Goal: Task Accomplishment & Management: Use online tool/utility

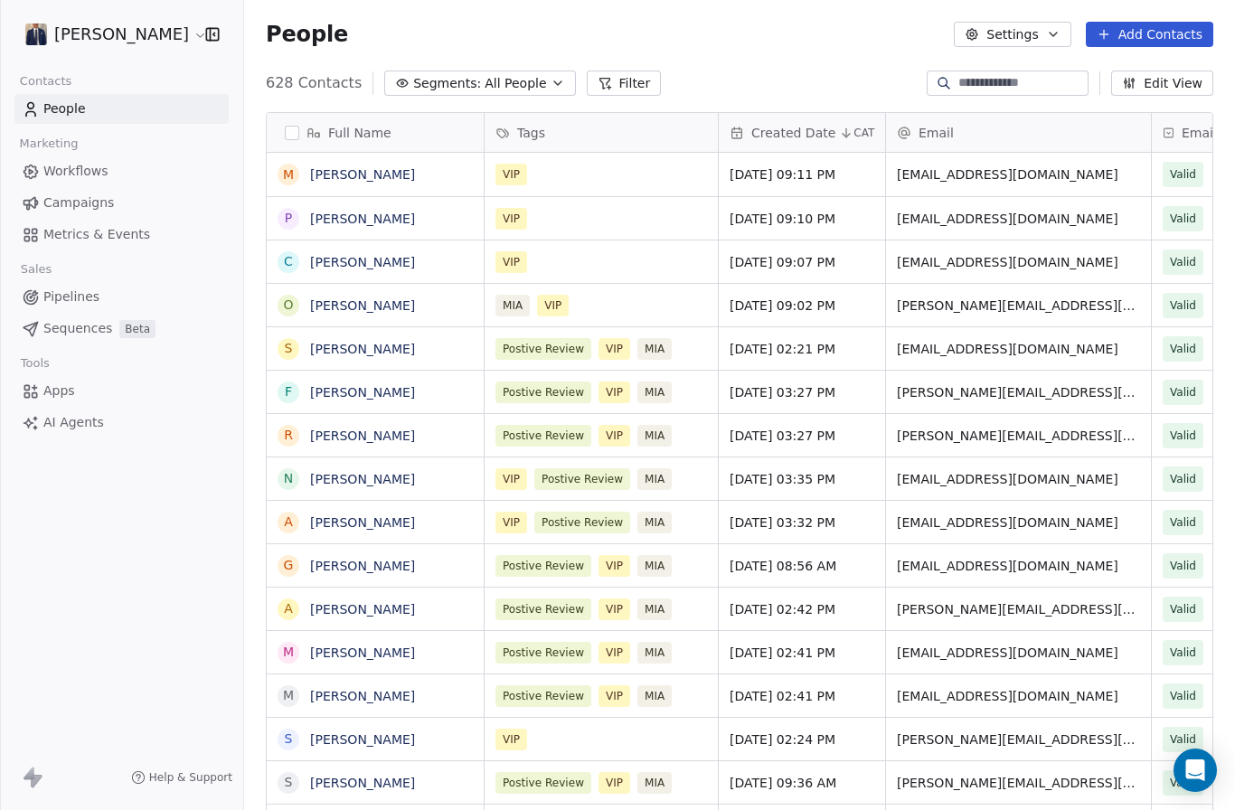
scroll to position [770, 991]
click at [97, 199] on span "Campaigns" at bounding box center [78, 203] width 71 height 19
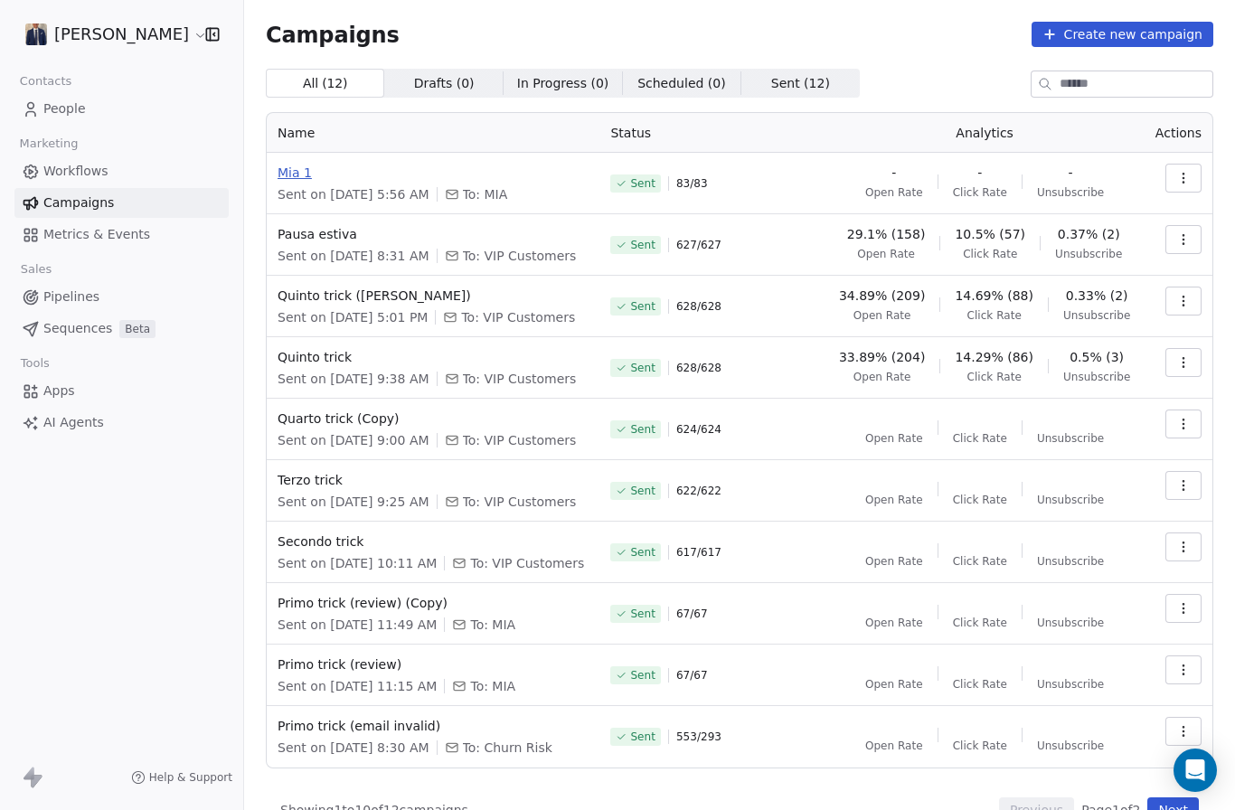
click at [298, 174] on span "Mia 1" at bounding box center [433, 173] width 311 height 18
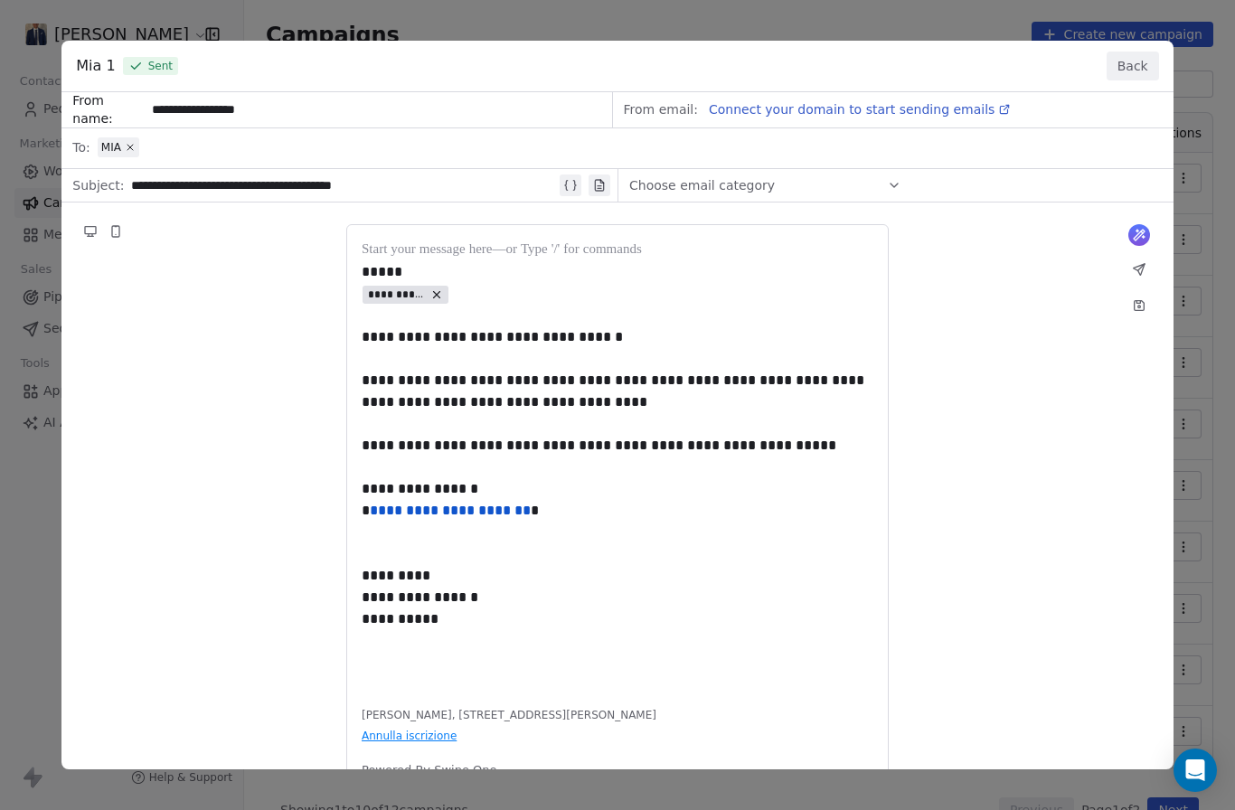
click at [1125, 52] on button "Back" at bounding box center [1133, 66] width 52 height 29
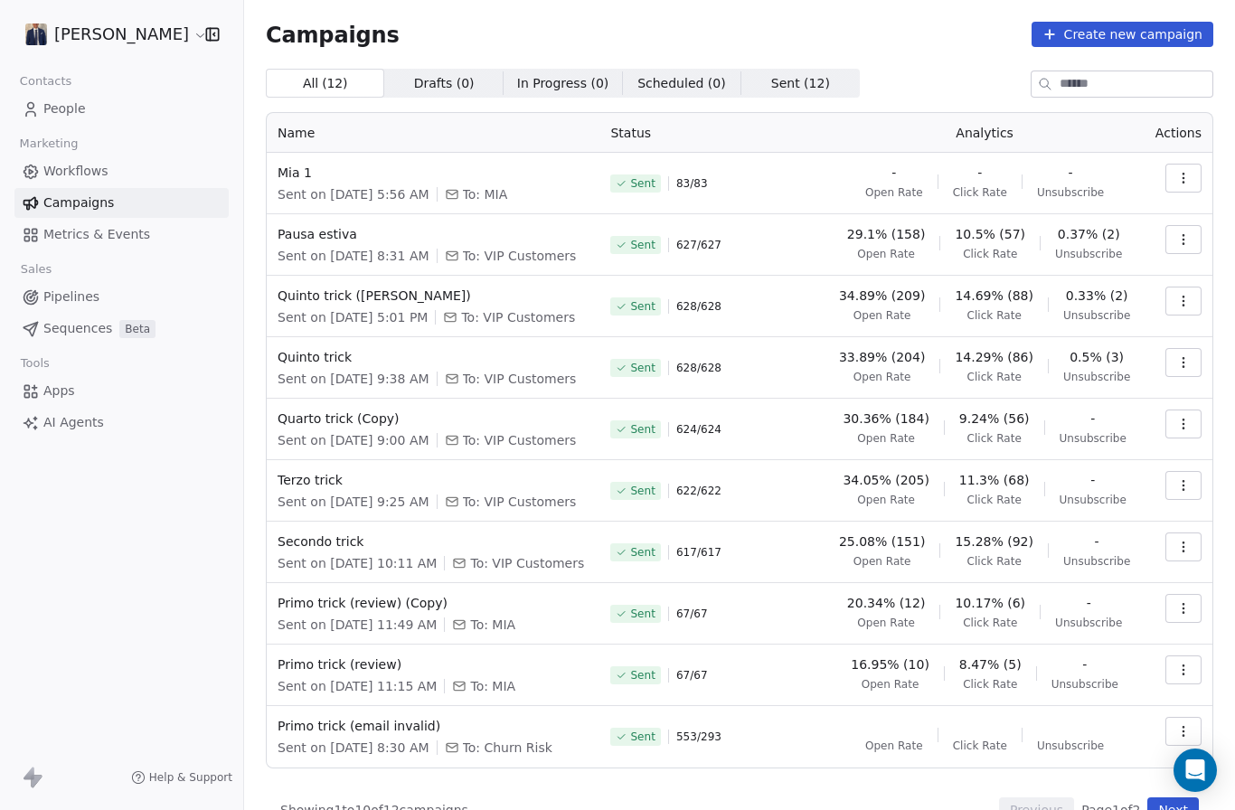
click at [1187, 178] on icon "button" at bounding box center [1184, 178] width 14 height 14
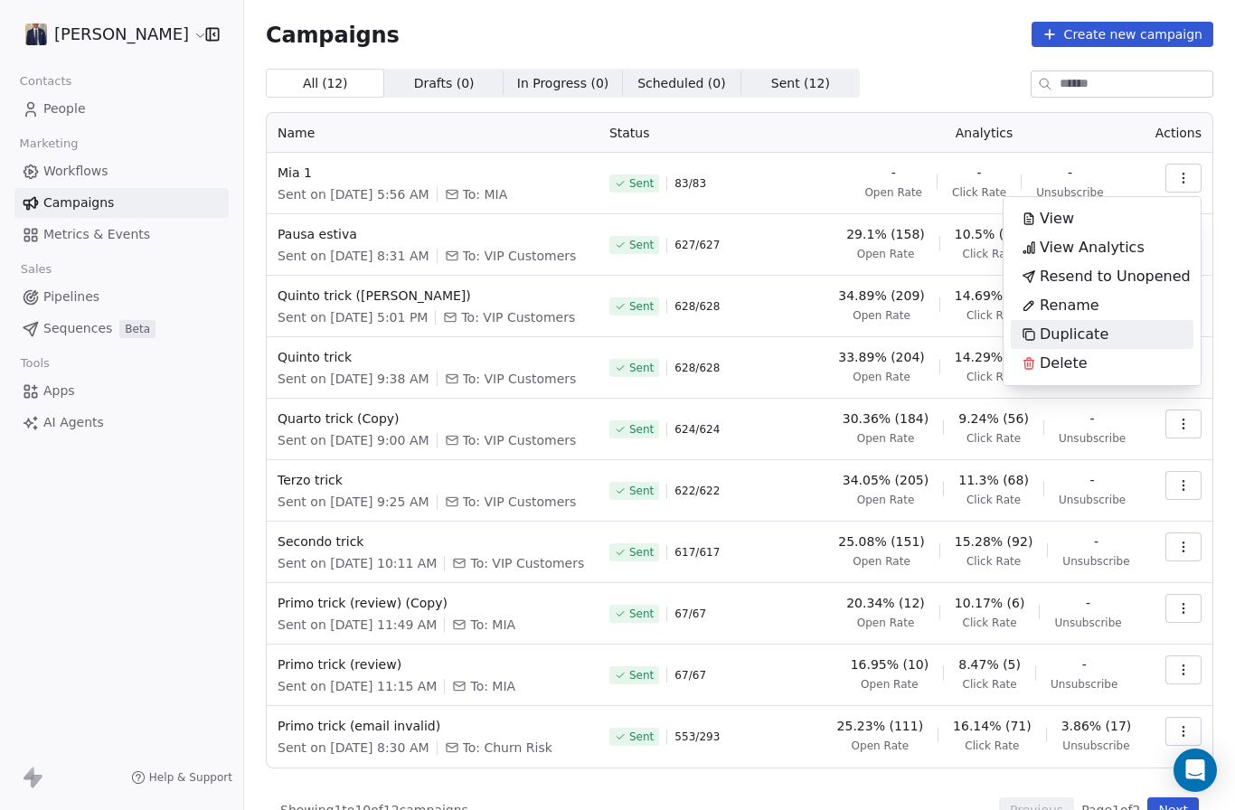
click at [1140, 327] on div "Duplicate" at bounding box center [1102, 334] width 183 height 29
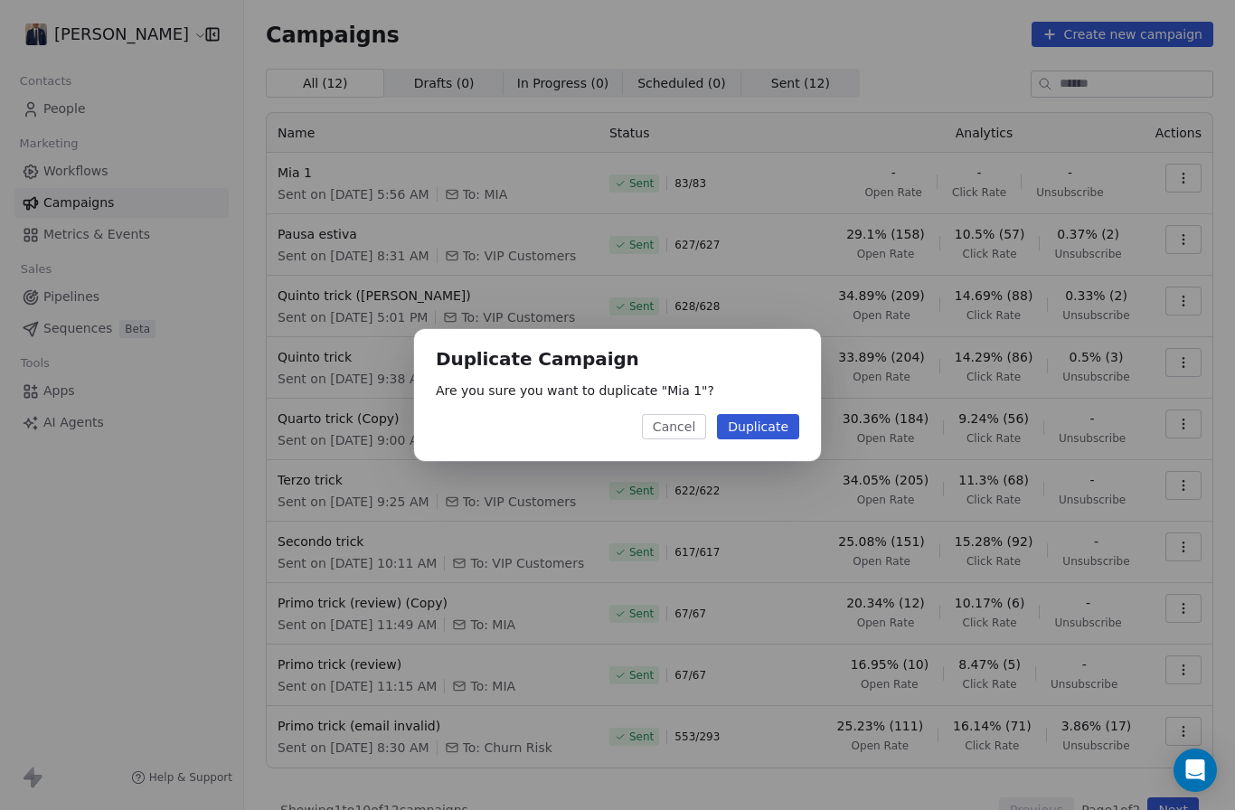
click at [763, 432] on button "Duplicate" at bounding box center [758, 426] width 82 height 25
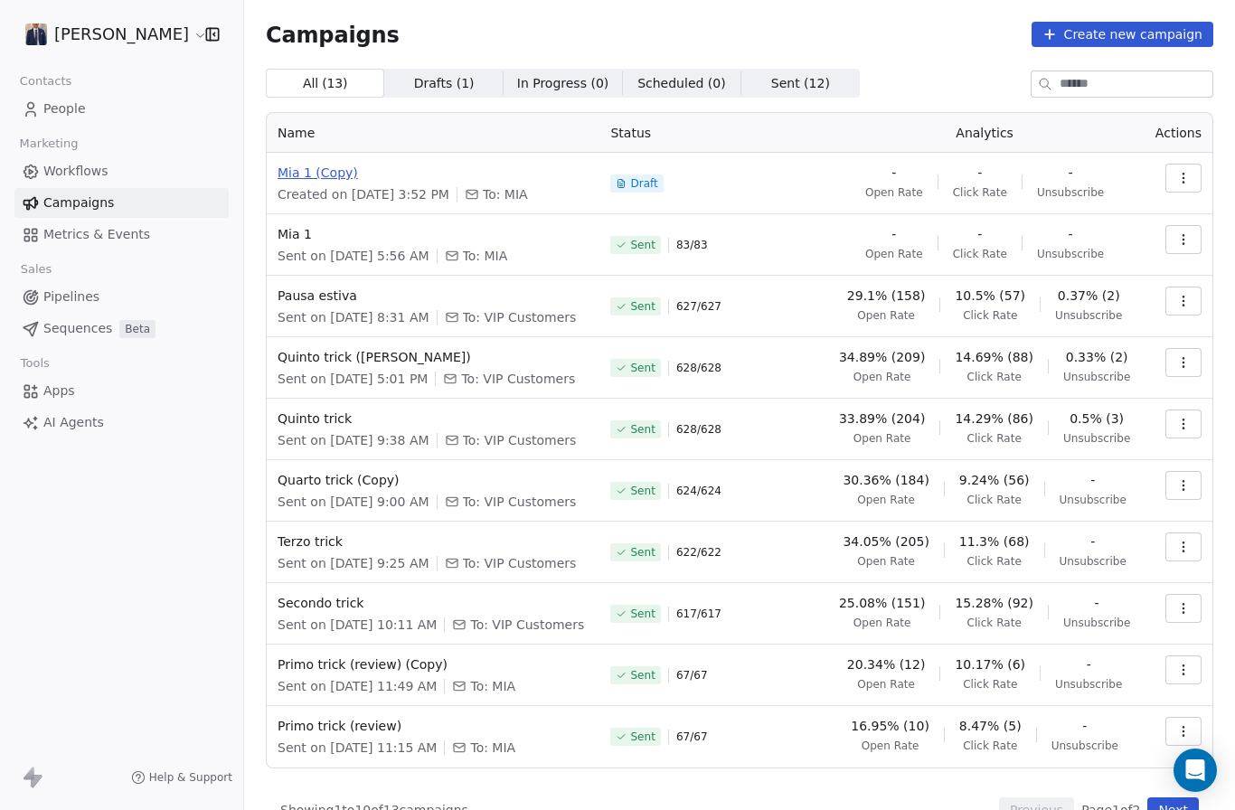
click at [330, 170] on span "Mia 1 (Copy)" at bounding box center [433, 173] width 311 height 18
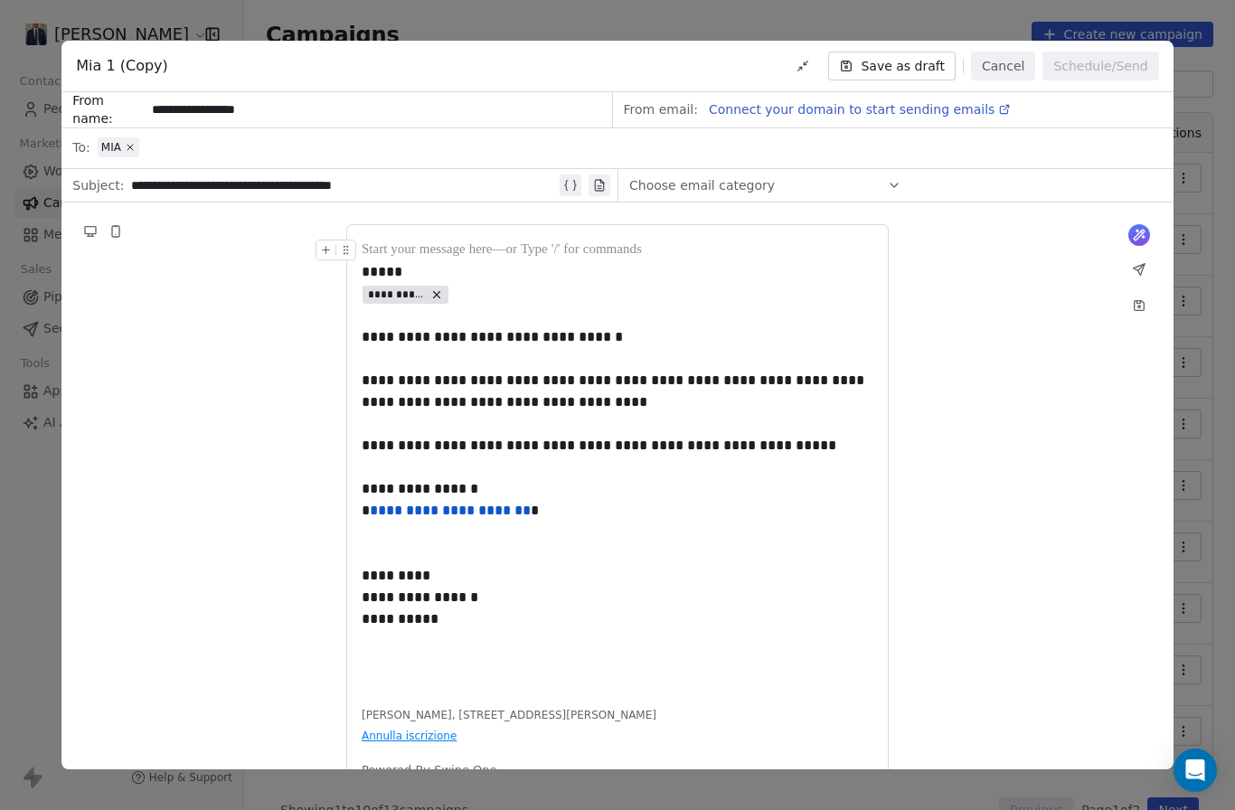
click at [769, 102] on span "Connect your domain to start sending emails" at bounding box center [852, 109] width 286 height 14
click at [1008, 52] on button "Cancel" at bounding box center [1003, 66] width 64 height 29
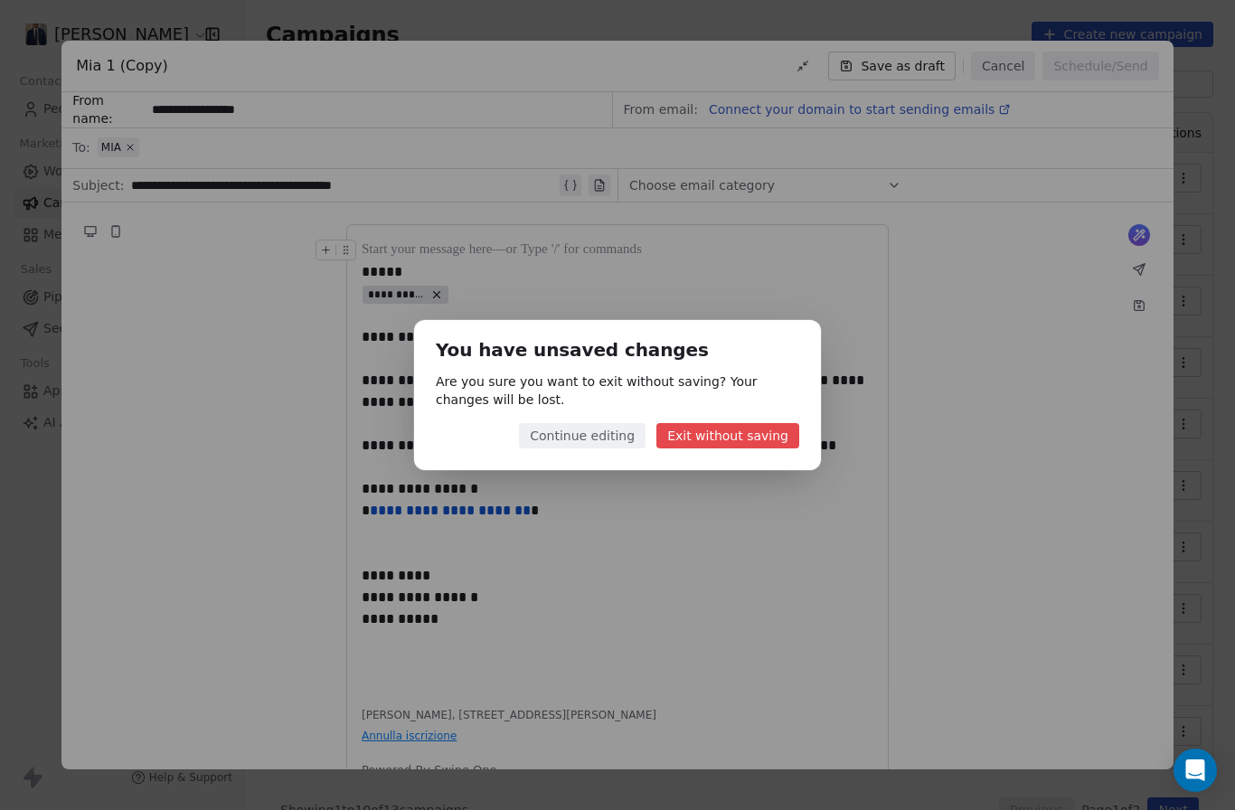
click at [712, 435] on button "Exit without saving" at bounding box center [728, 435] width 143 height 25
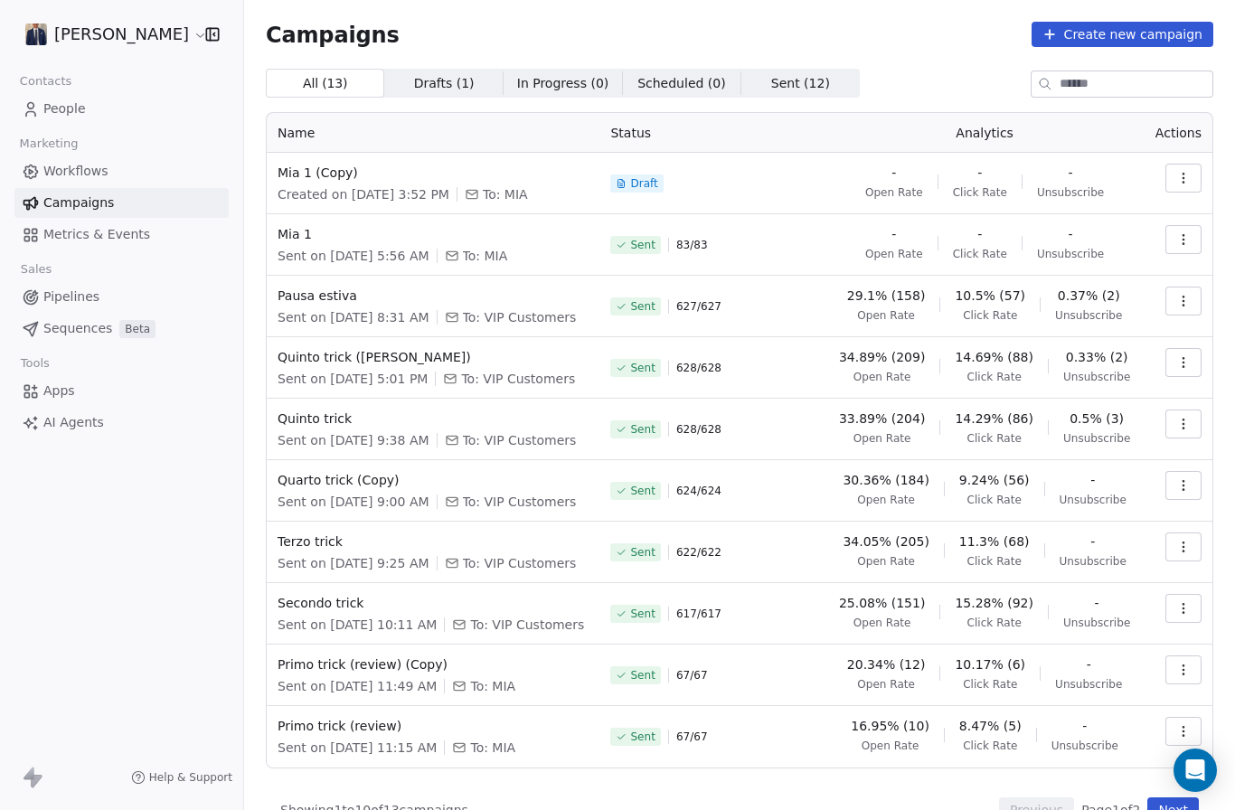
click at [1187, 241] on icon "button" at bounding box center [1184, 239] width 14 height 14
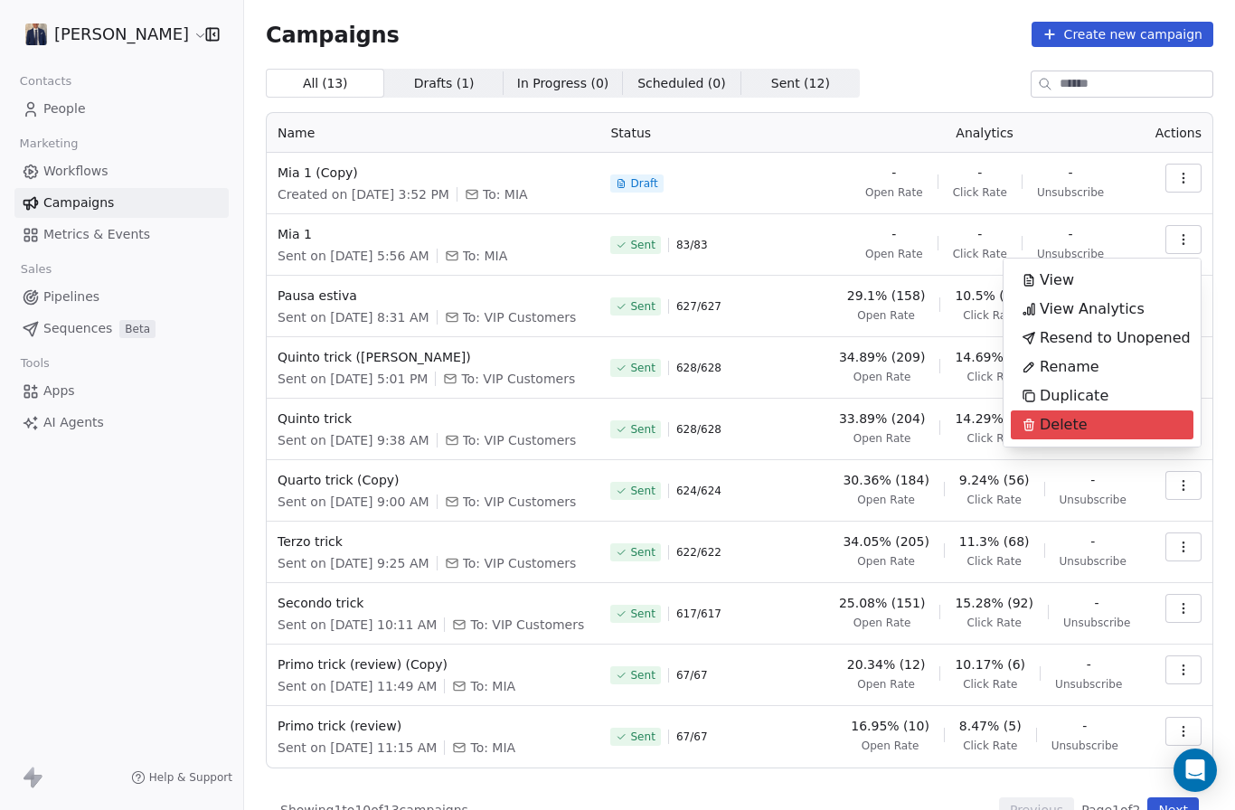
click at [1078, 425] on span "Delete" at bounding box center [1064, 425] width 48 height 22
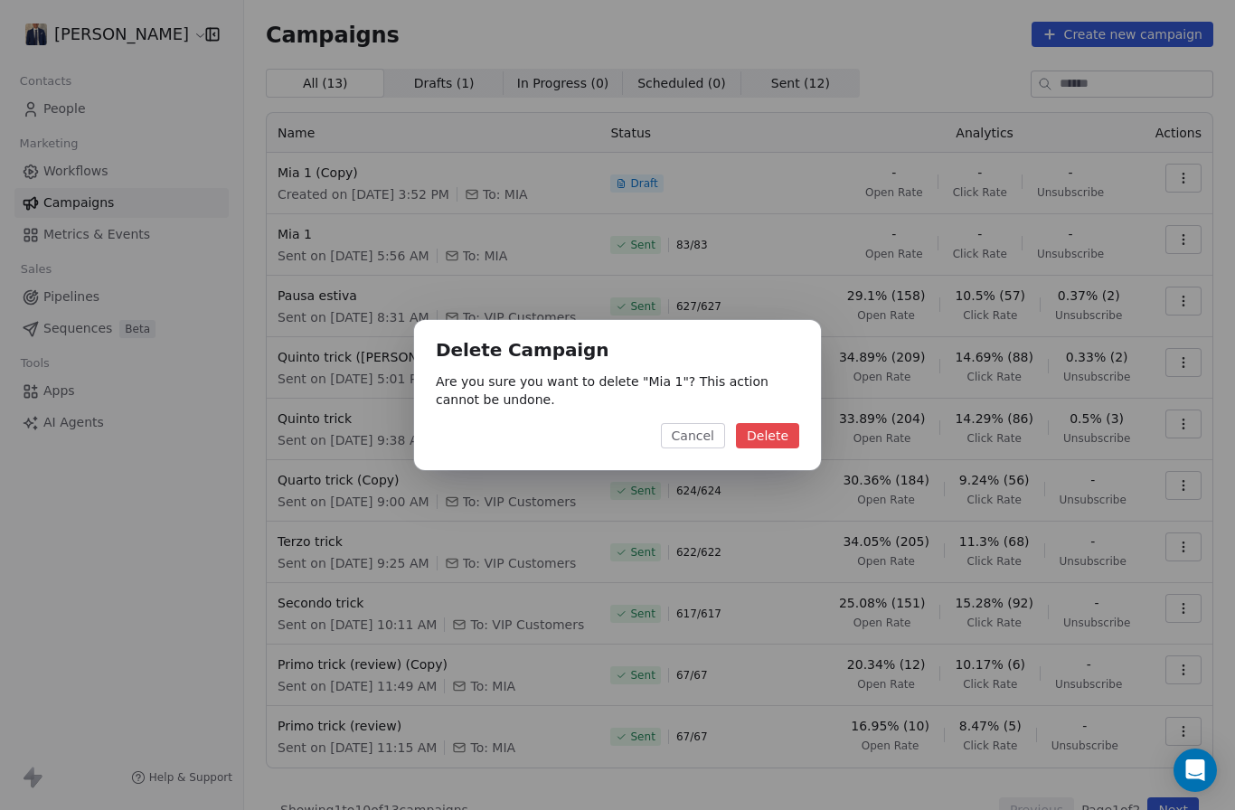
click at [785, 426] on button "Delete" at bounding box center [767, 435] width 63 height 25
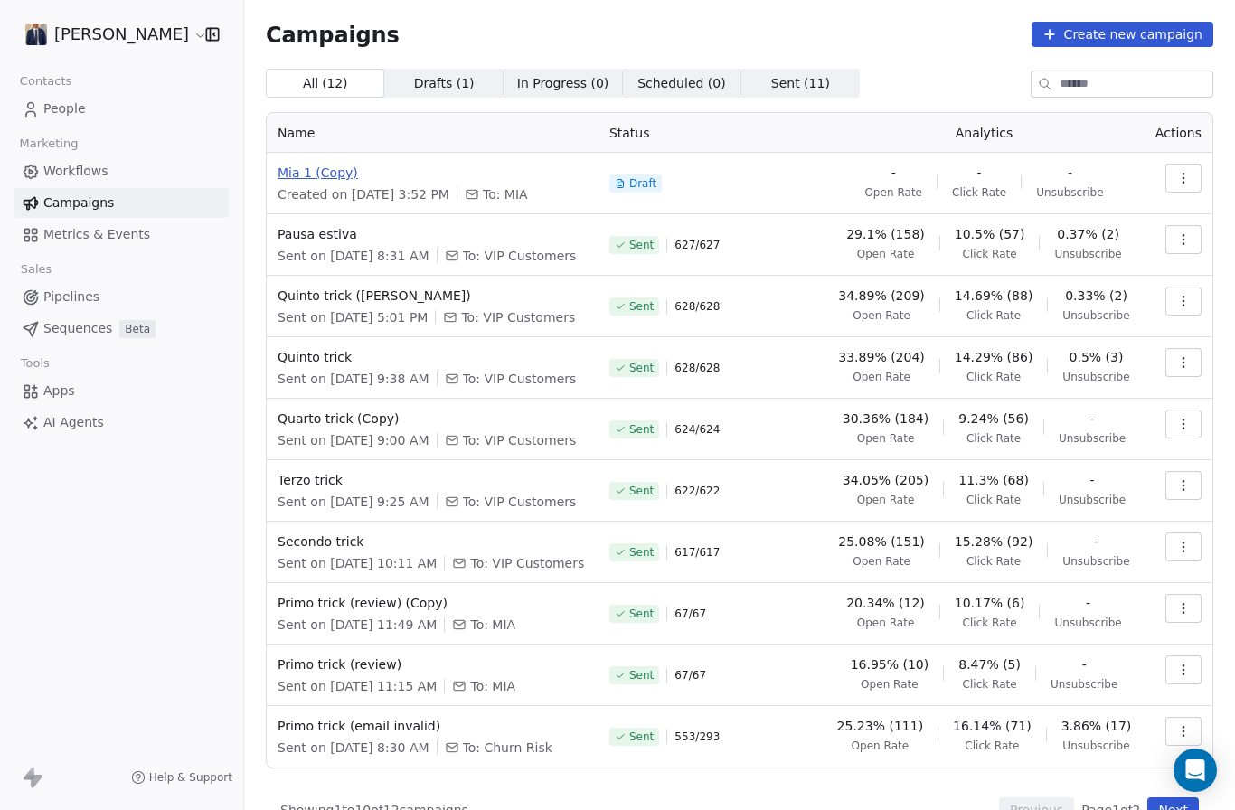
click at [317, 169] on span "Mia 1 (Copy)" at bounding box center [433, 173] width 310 height 18
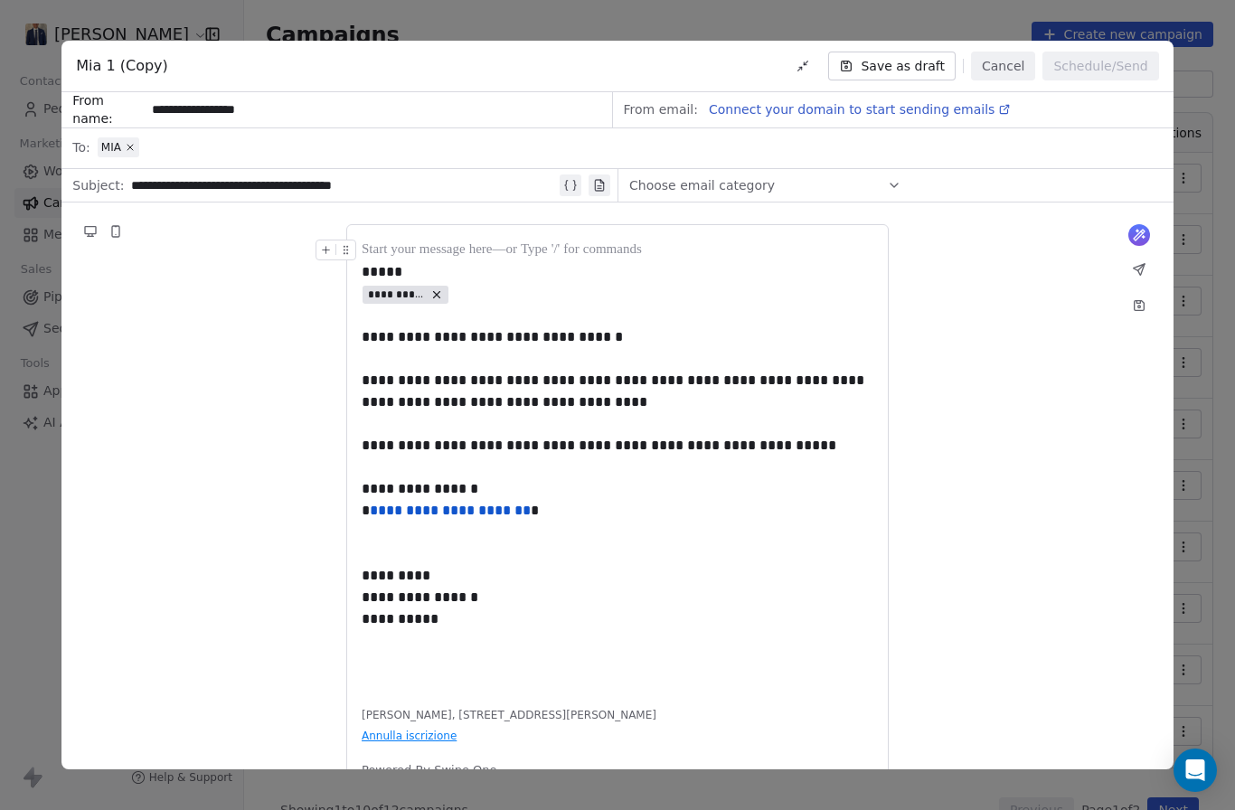
click at [851, 102] on span "Connect your domain to start sending emails" at bounding box center [852, 109] width 286 height 14
click at [1000, 52] on button "Cancel" at bounding box center [1003, 66] width 64 height 29
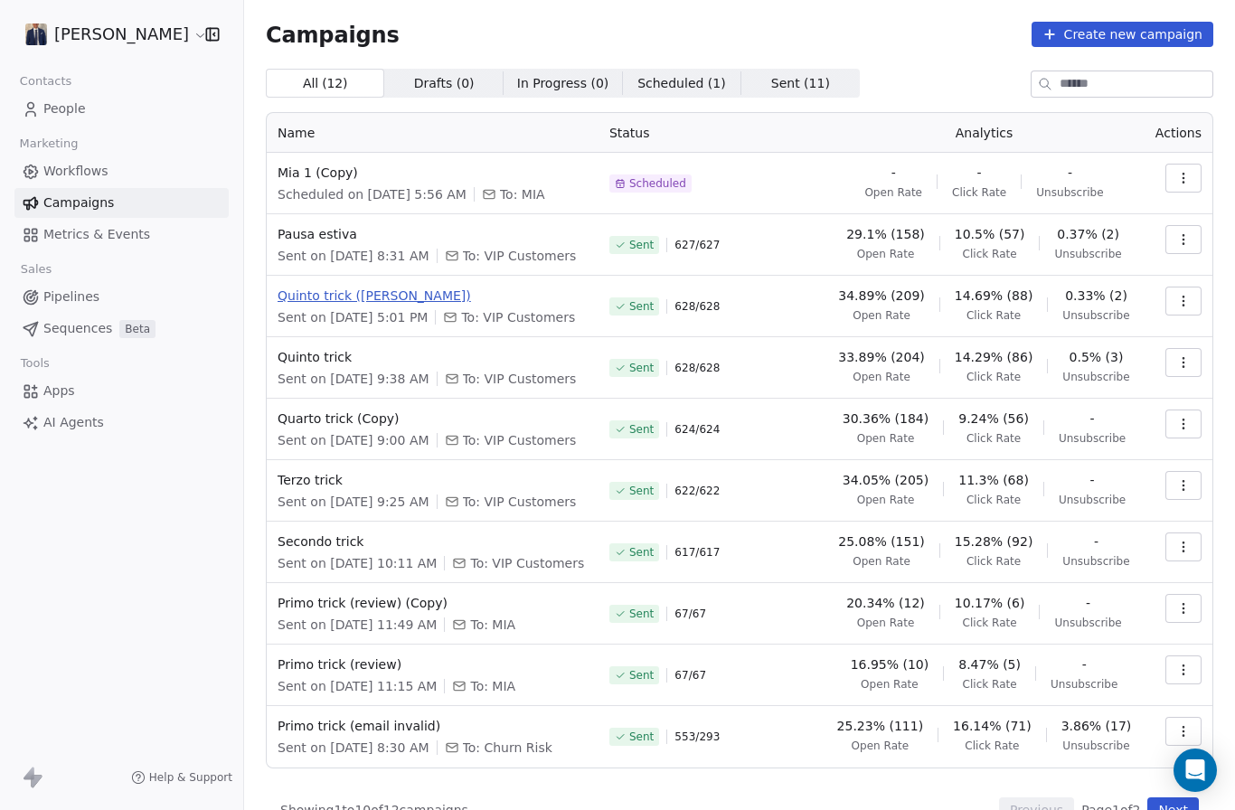
click at [394, 297] on span "Quinto trick (errata corrige)" at bounding box center [433, 296] width 310 height 18
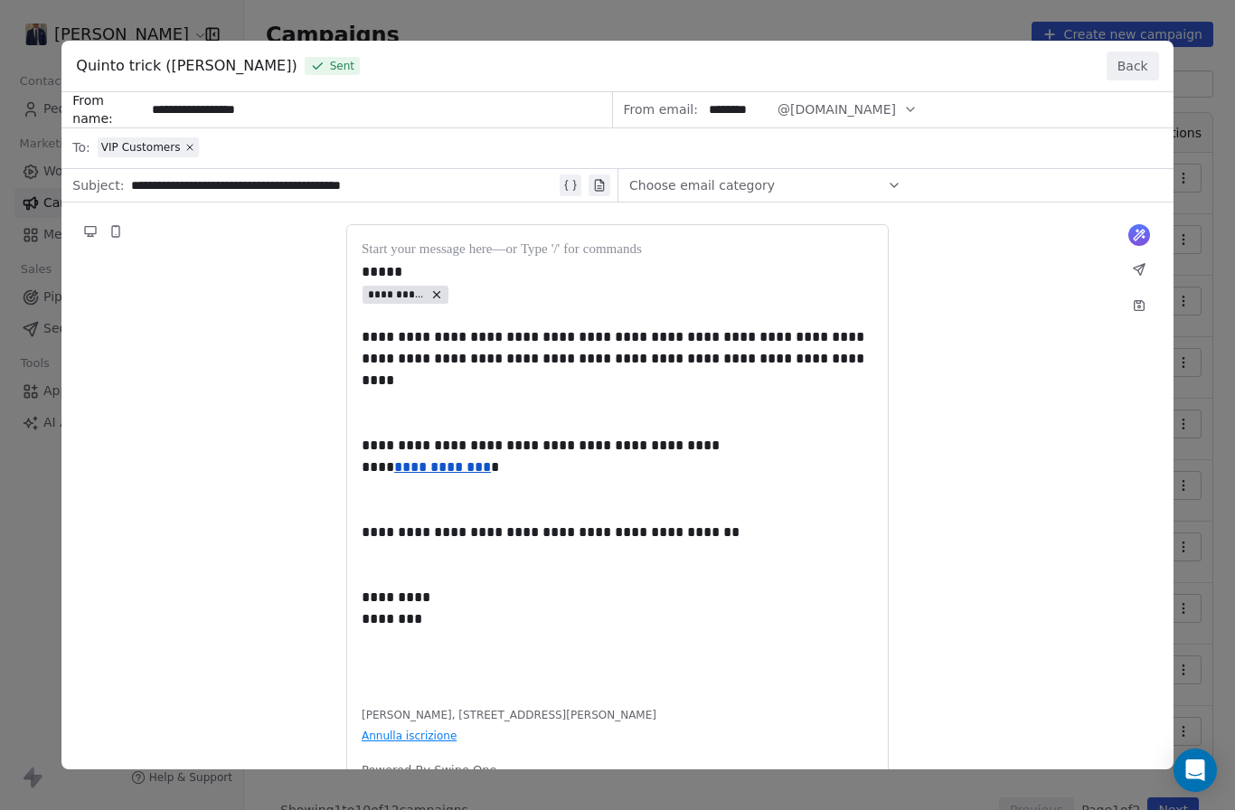
click at [1138, 52] on button "Back" at bounding box center [1133, 66] width 52 height 29
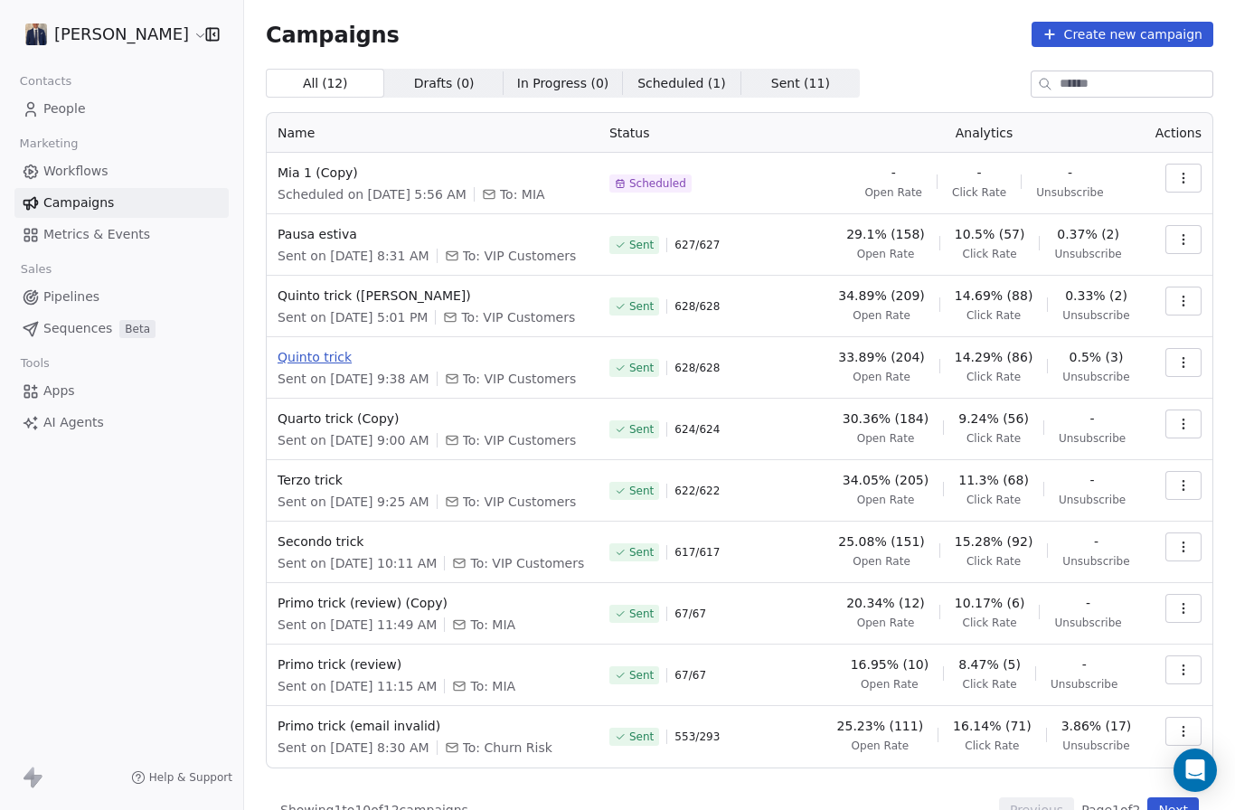
click at [324, 366] on span "Quinto trick" at bounding box center [433, 357] width 310 height 18
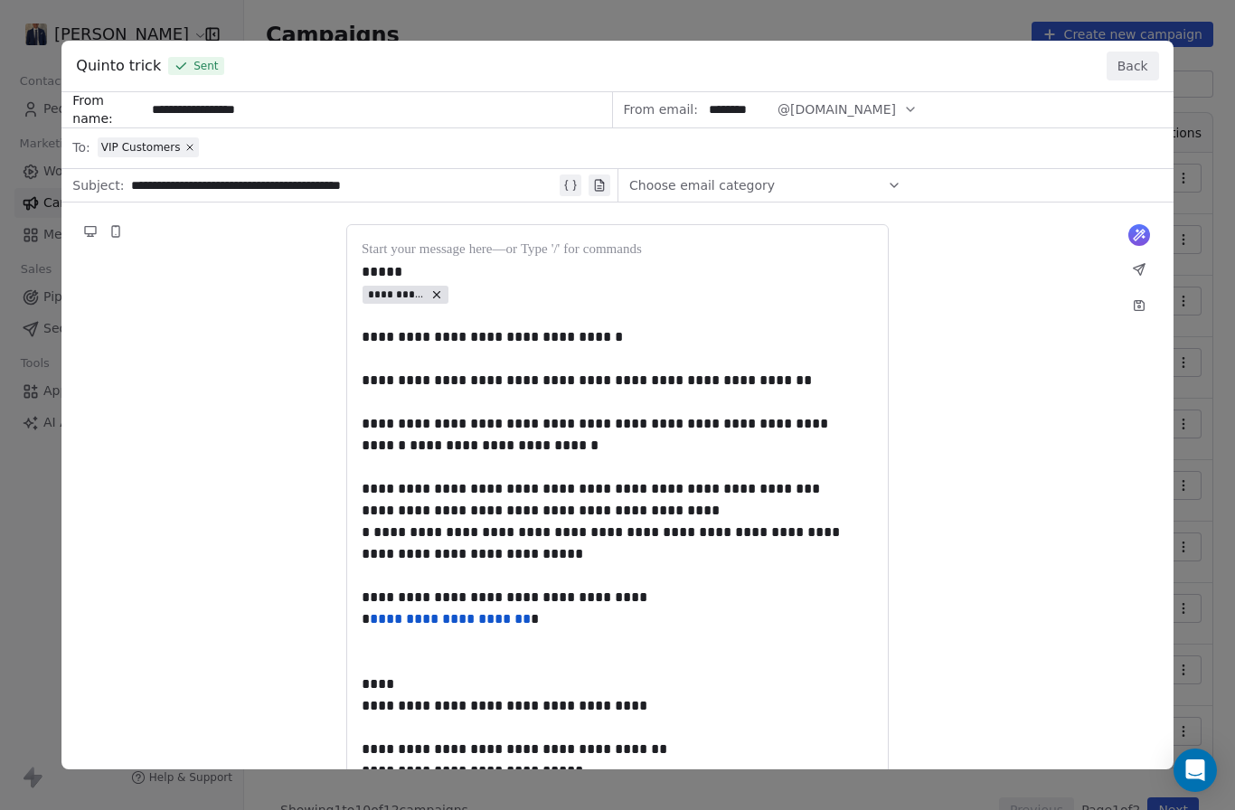
click at [1129, 52] on button "Back" at bounding box center [1133, 66] width 52 height 29
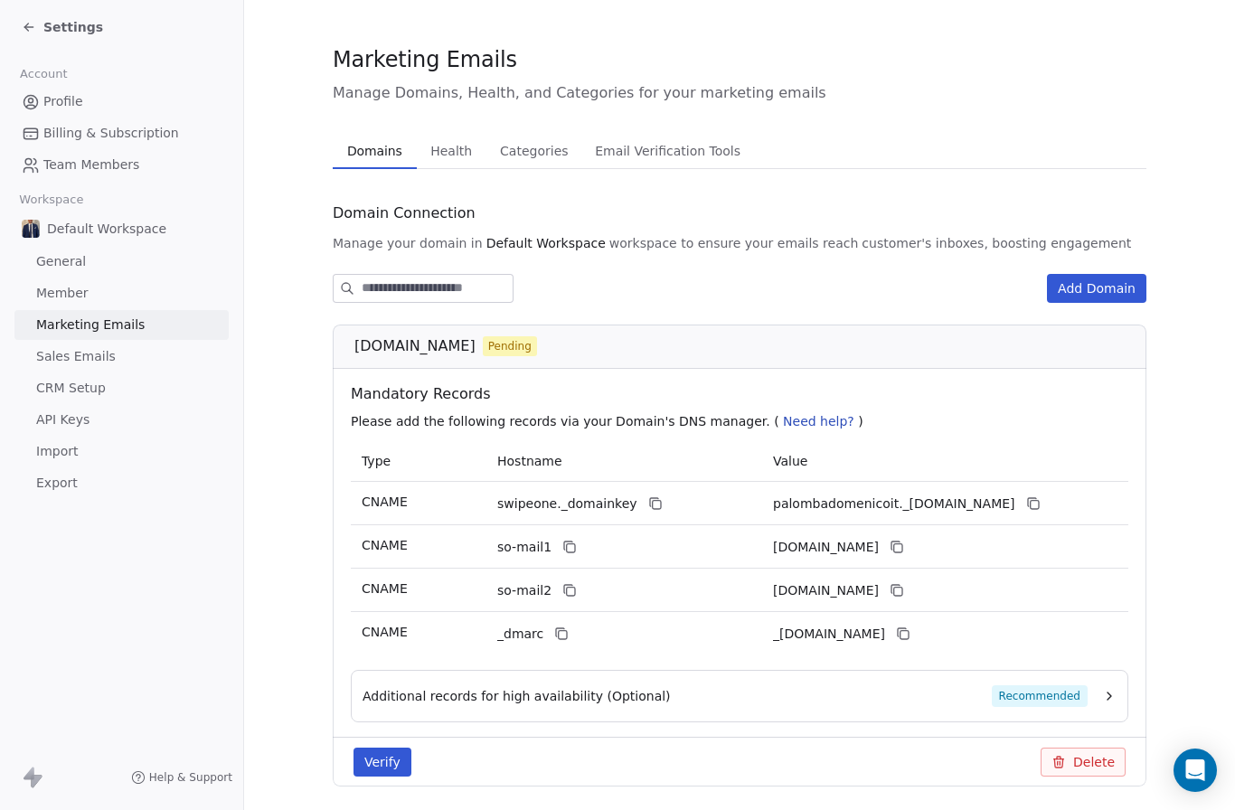
scroll to position [13, 0]
click at [383, 761] on button "Verify" at bounding box center [383, 763] width 58 height 29
click at [384, 773] on button "Verify" at bounding box center [383, 763] width 58 height 29
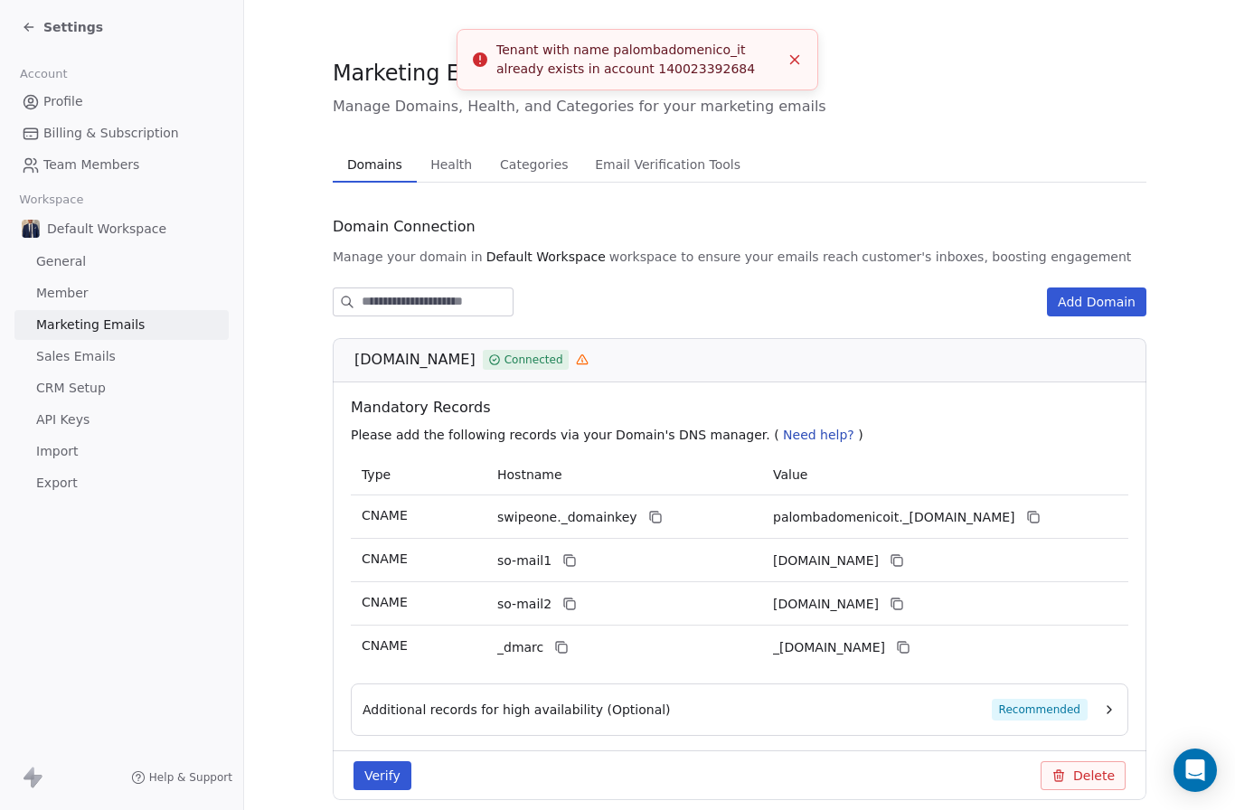
scroll to position [0, 0]
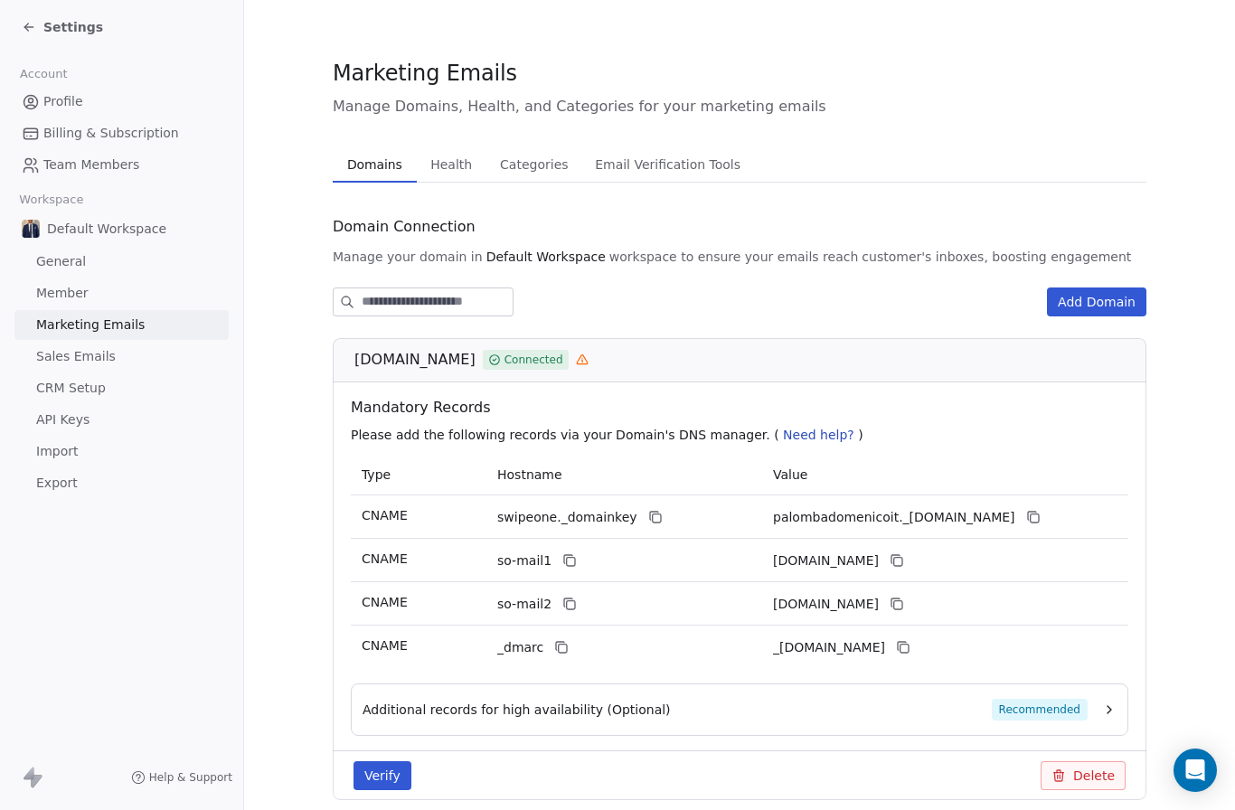
click at [598, 367] on div "[DOMAIN_NAME] Connected" at bounding box center [746, 360] width 782 height 22
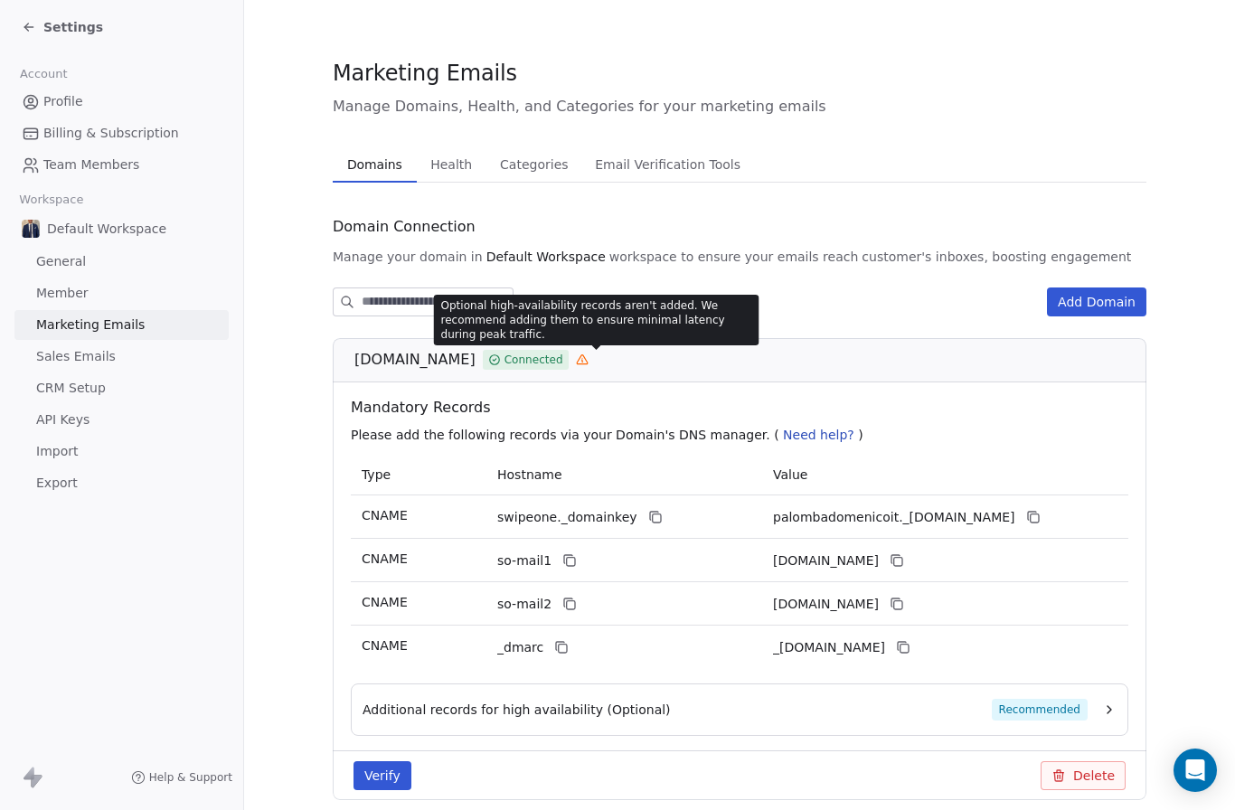
click at [589, 355] on icon at bounding box center [582, 360] width 13 height 13
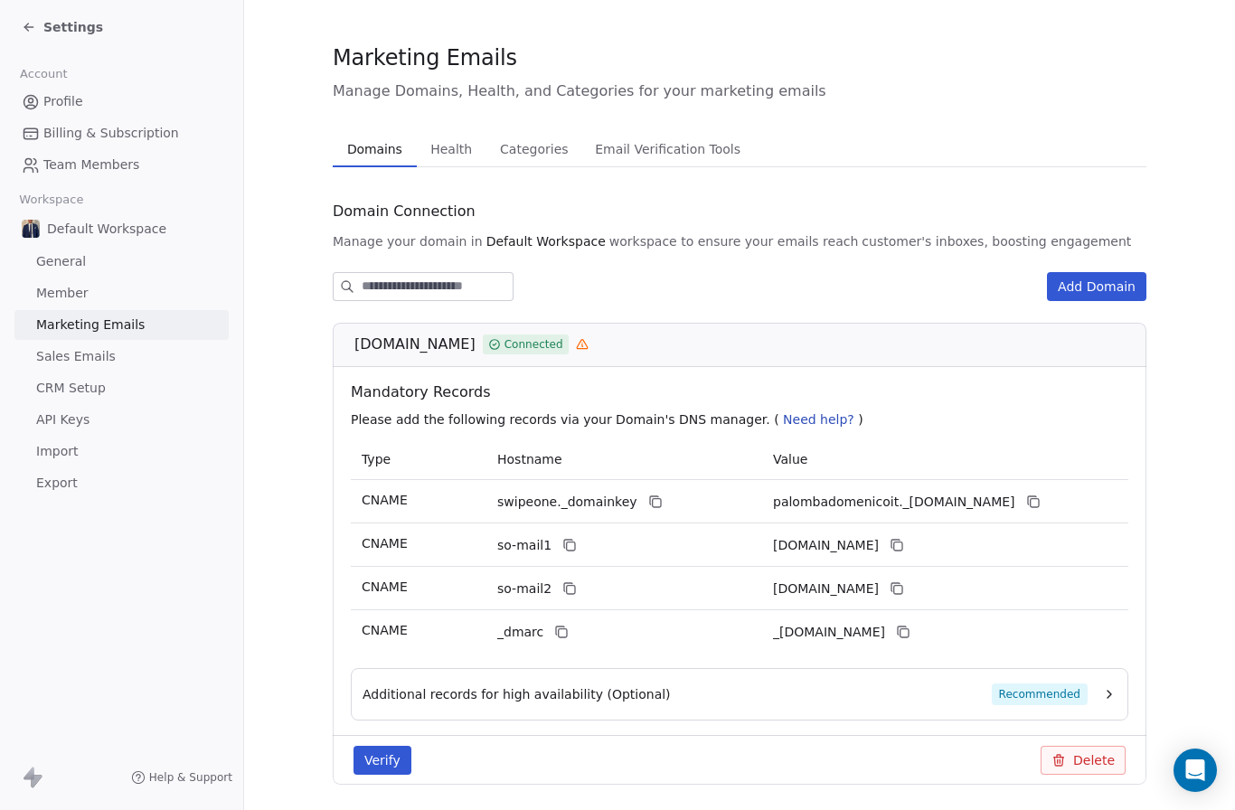
scroll to position [13, 0]
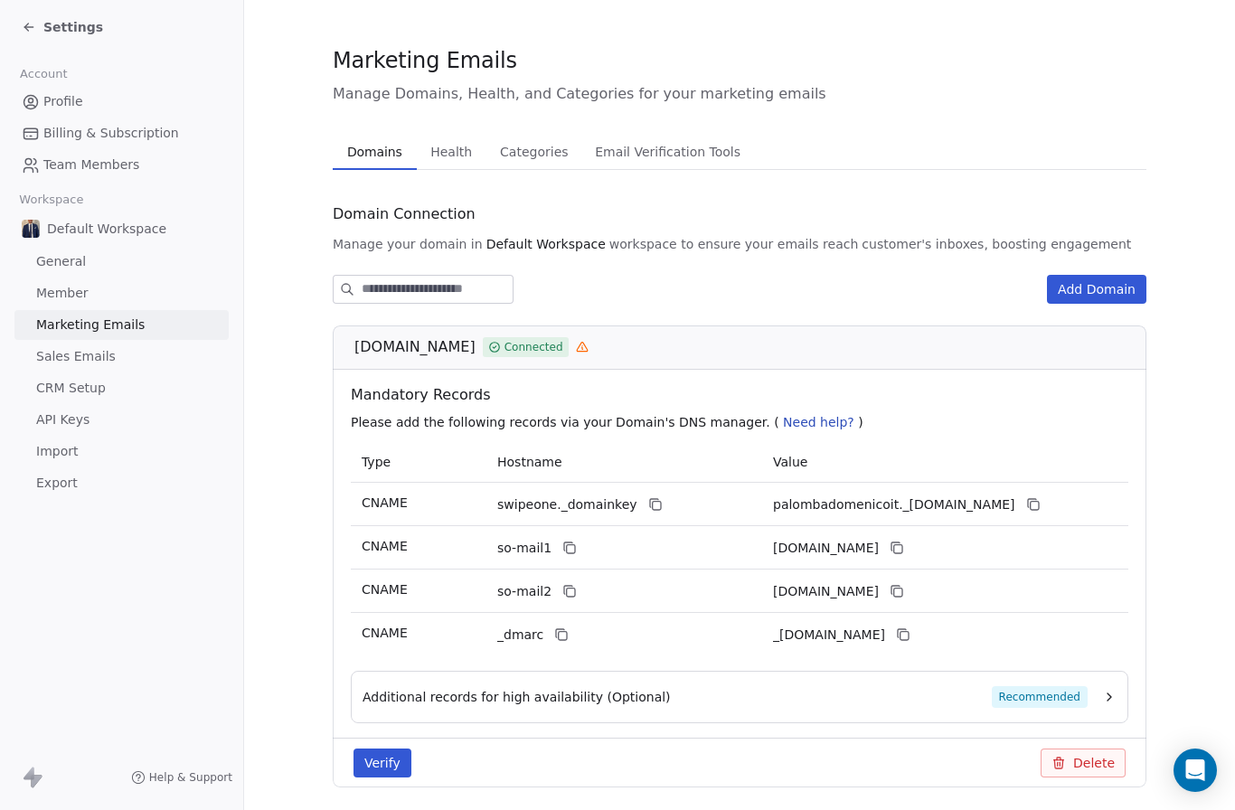
click at [383, 772] on button "Verify" at bounding box center [383, 763] width 58 height 29
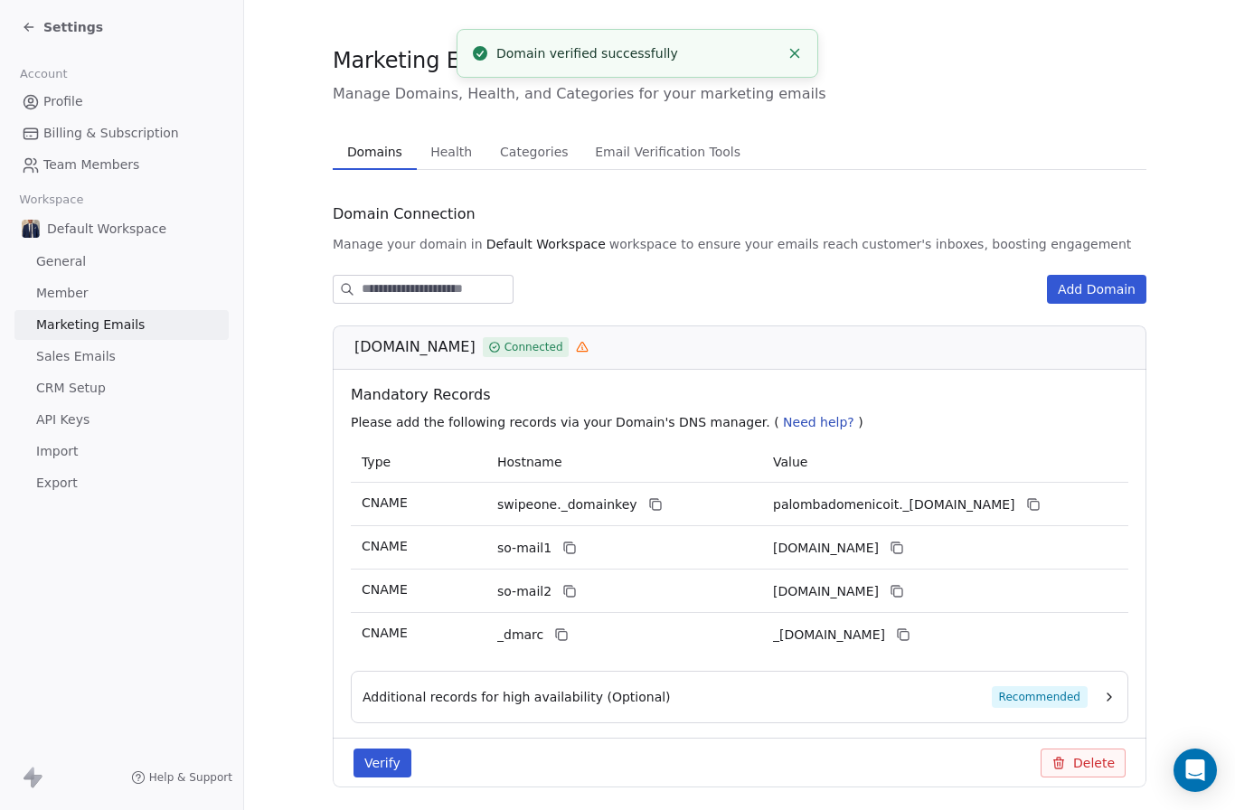
click at [98, 104] on link "Profile" at bounding box center [121, 102] width 214 height 30
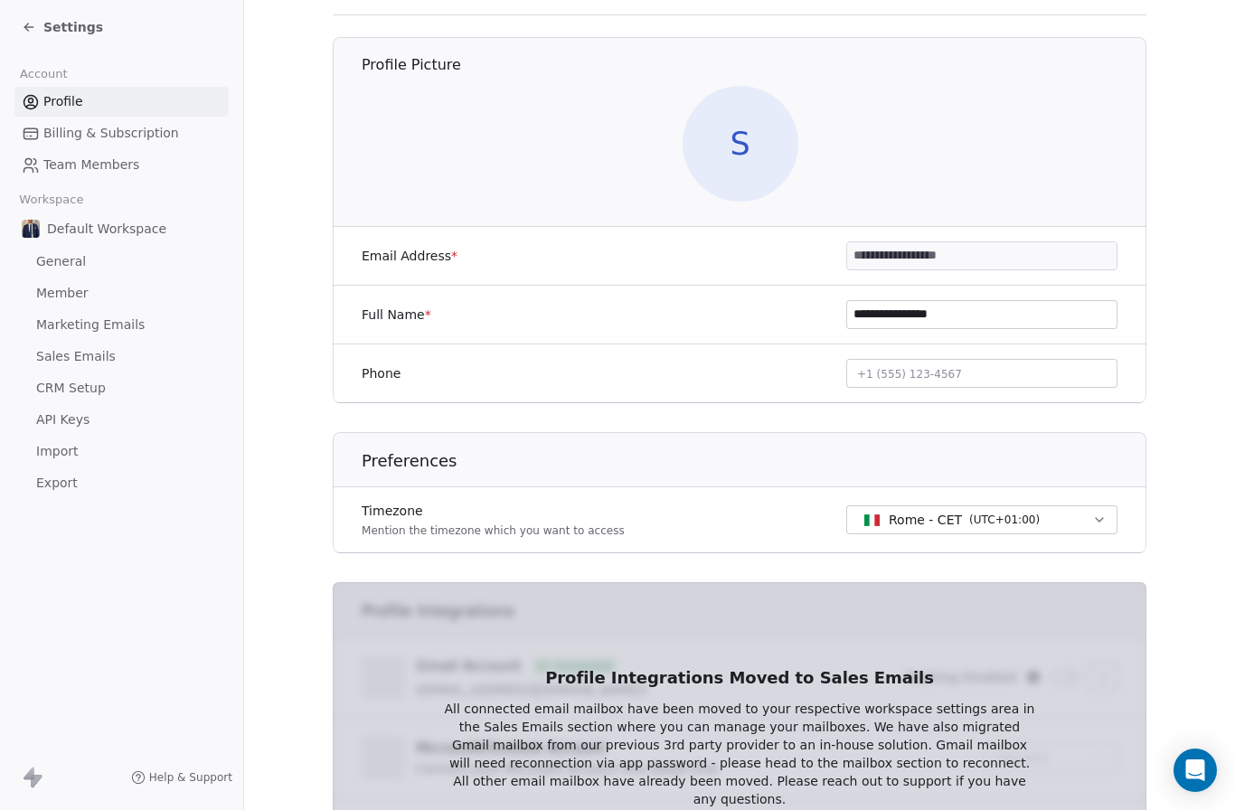
scroll to position [91, 0]
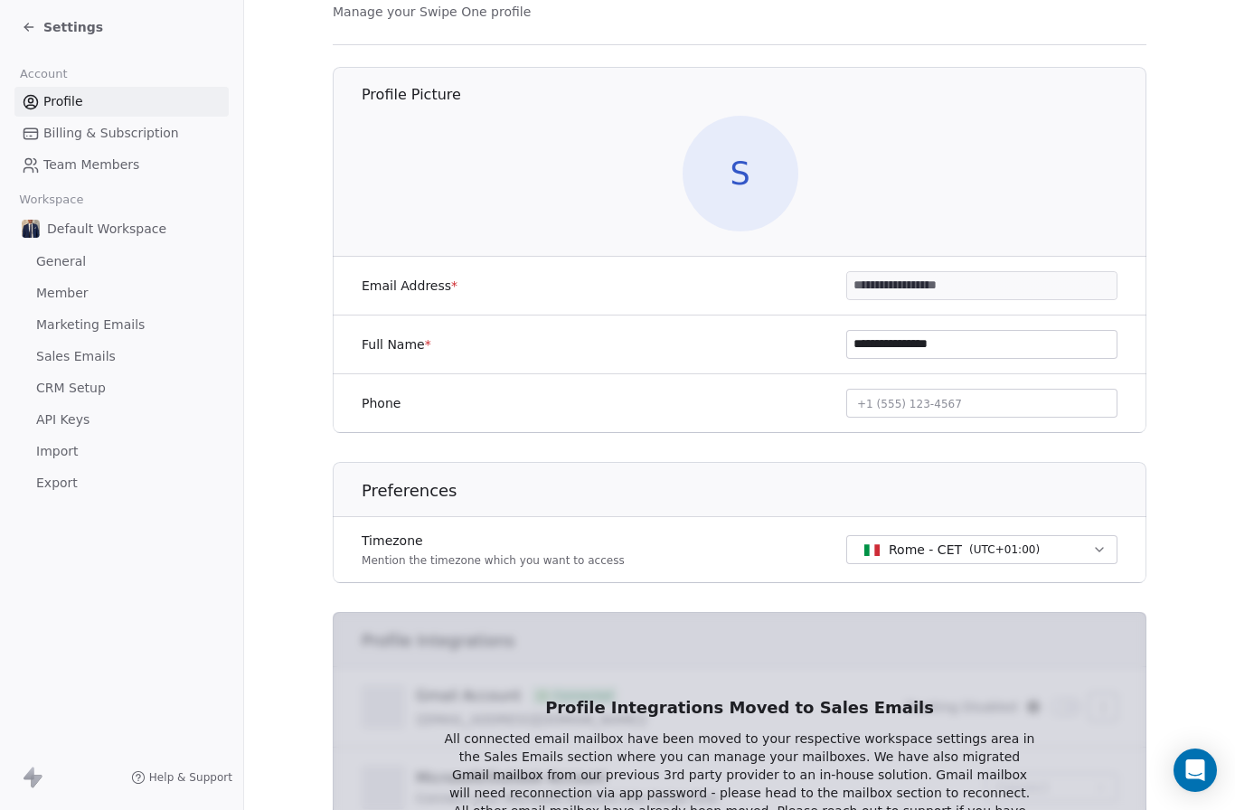
click at [923, 398] on span "+1 (555) 123-4567" at bounding box center [909, 404] width 105 height 13
type input "**********"
click at [748, 419] on html "**********" at bounding box center [617, 405] width 1235 height 810
click at [99, 325] on span "Marketing Emails" at bounding box center [90, 325] width 109 height 19
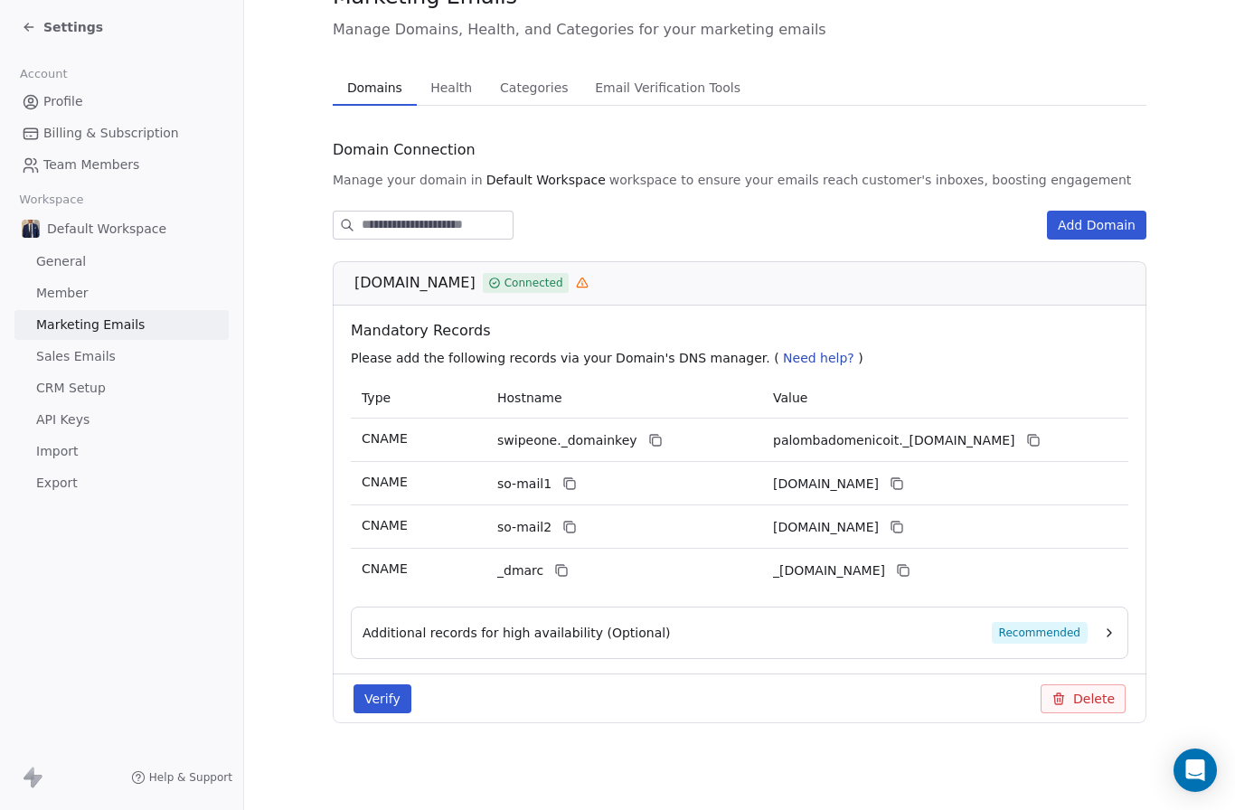
scroll to position [13, 0]
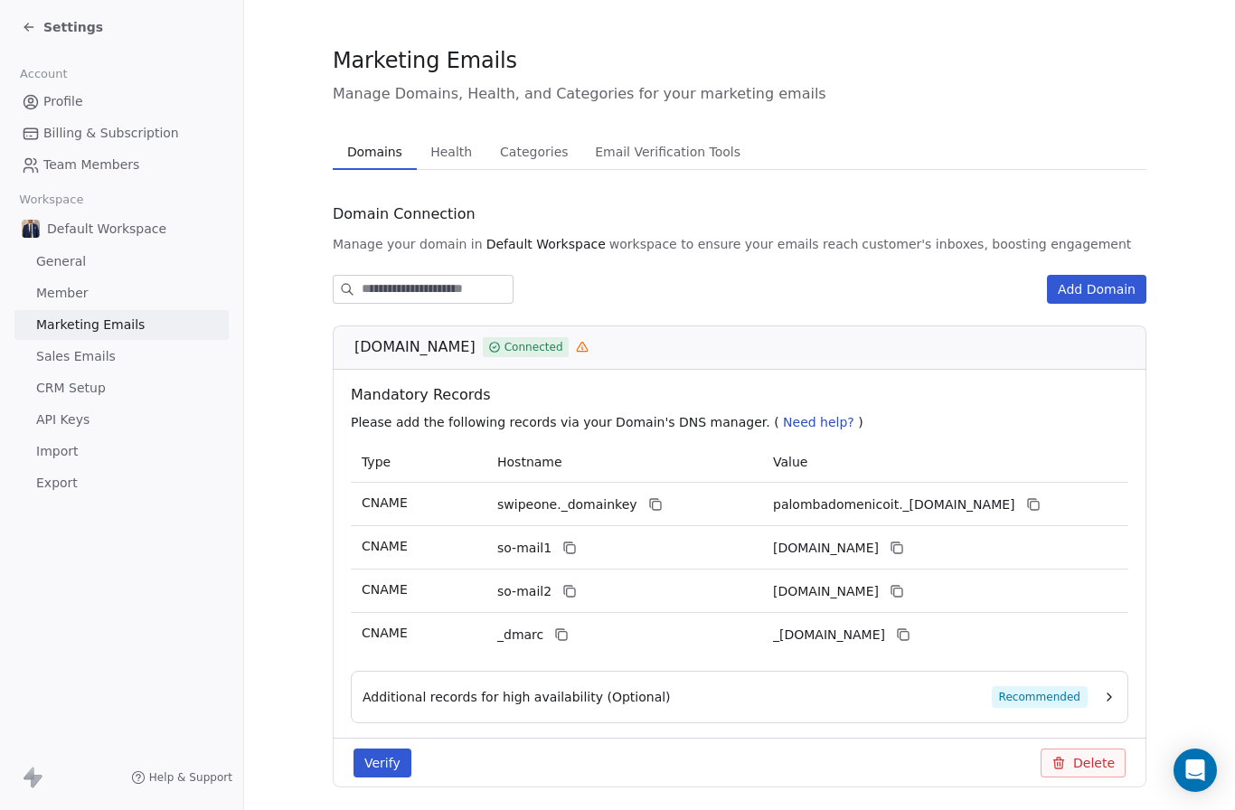
click at [90, 354] on span "Sales Emails" at bounding box center [76, 356] width 80 height 19
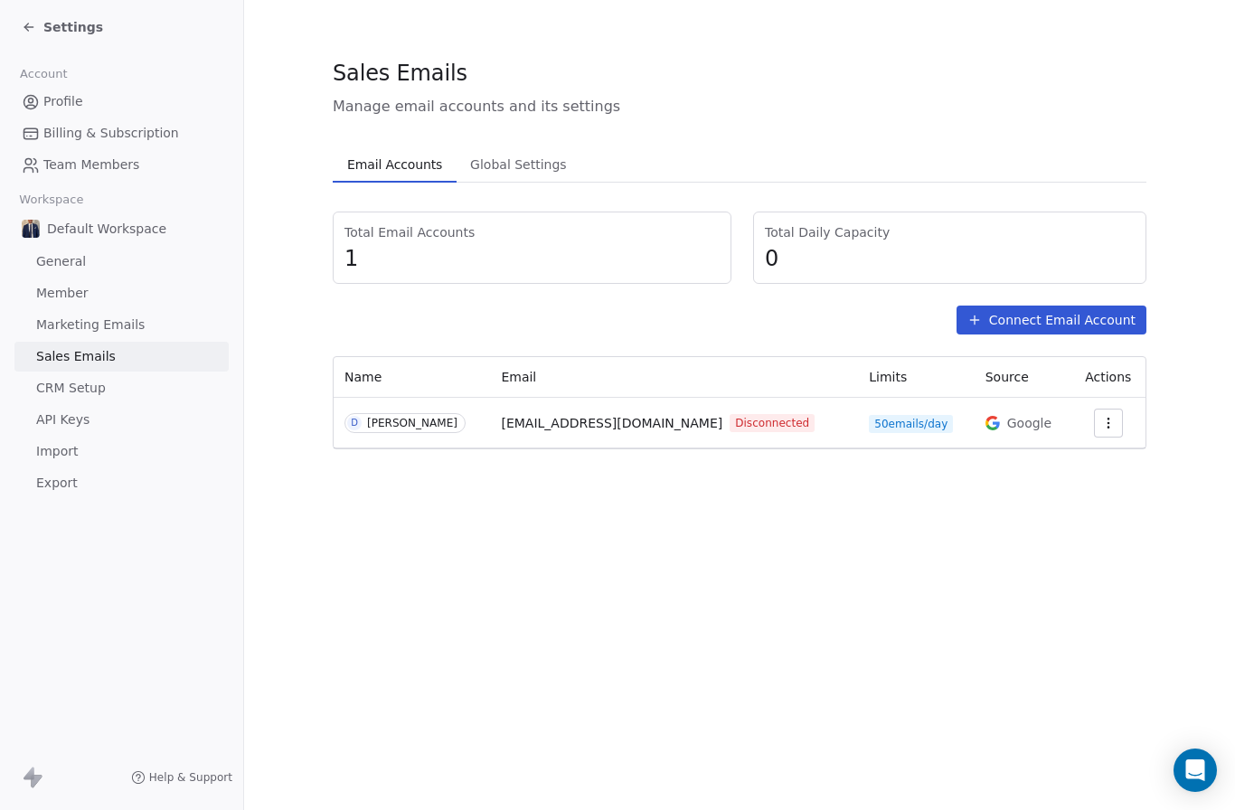
click at [81, 323] on span "Marketing Emails" at bounding box center [90, 325] width 109 height 19
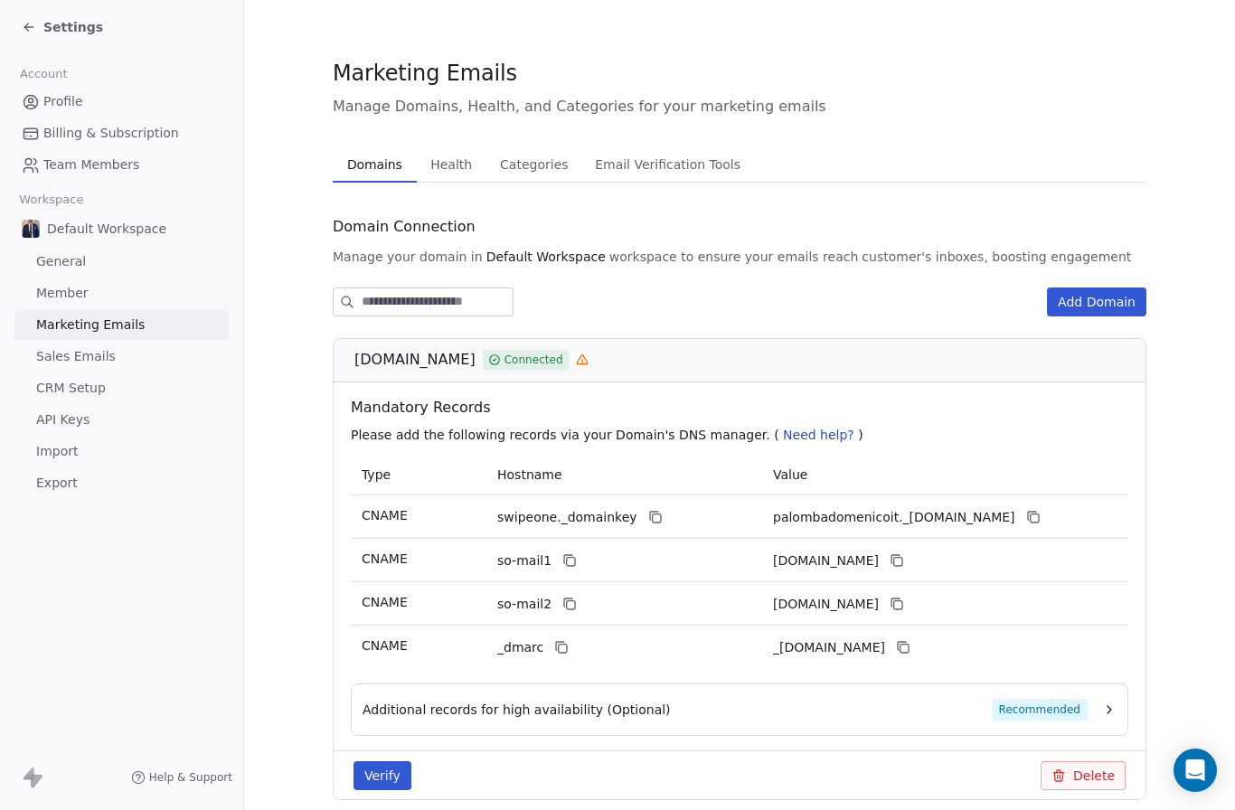
click at [53, 383] on span "CRM Setup" at bounding box center [71, 388] width 70 height 19
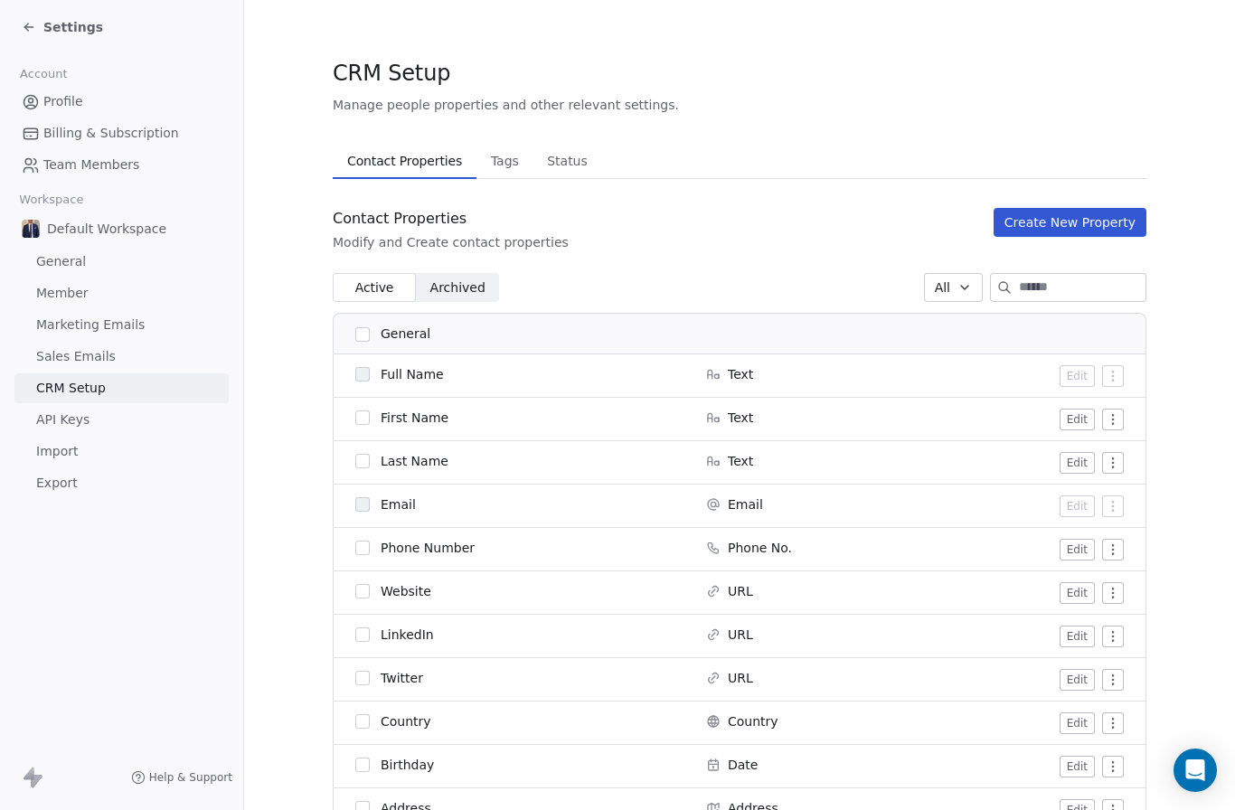
click at [65, 416] on span "API Keys" at bounding box center [62, 420] width 53 height 19
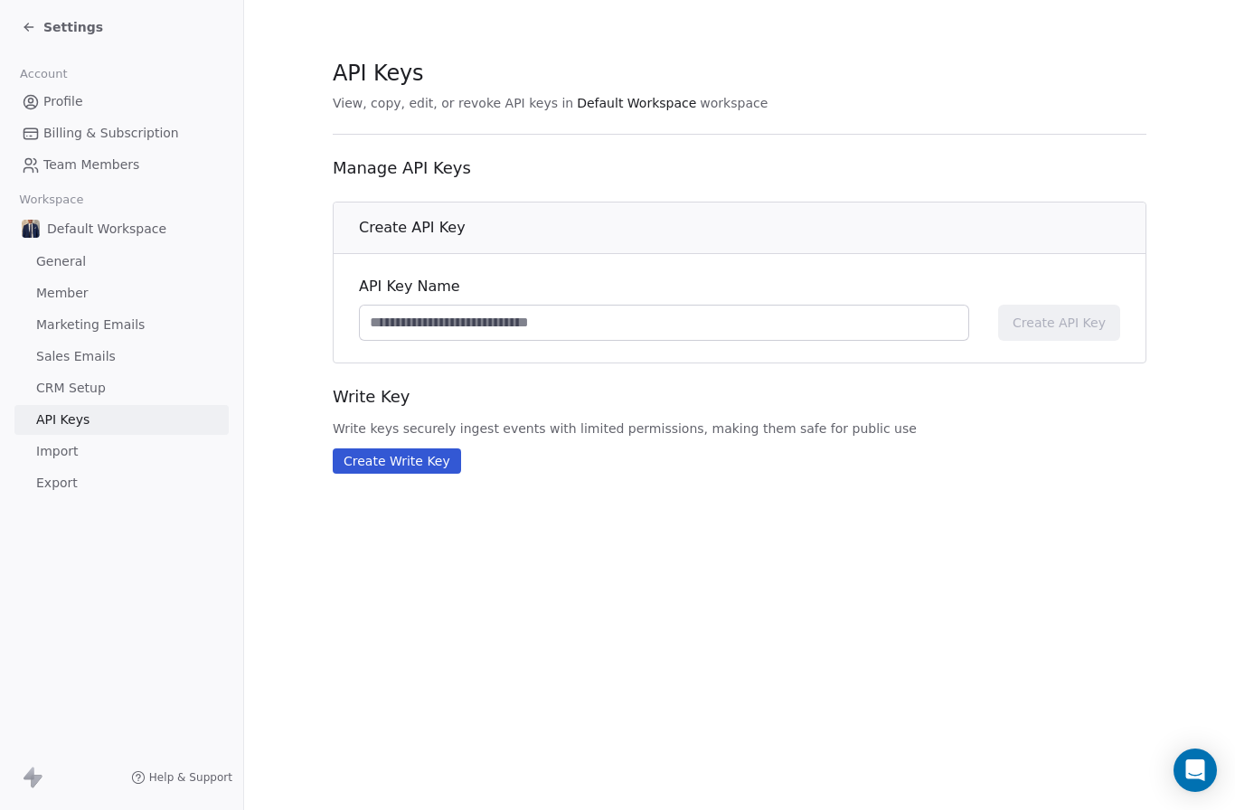
click at [70, 453] on span "Import" at bounding box center [57, 451] width 42 height 19
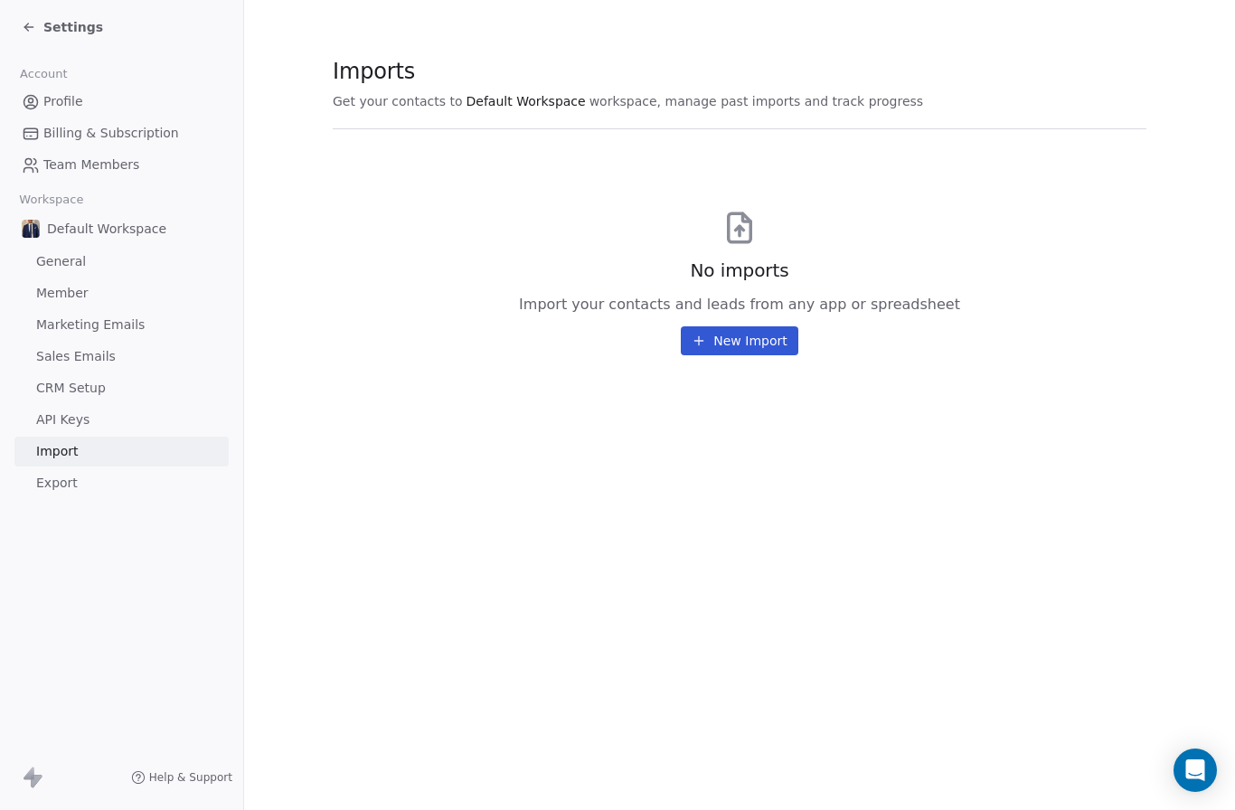
click at [70, 478] on span "Export" at bounding box center [57, 483] width 42 height 19
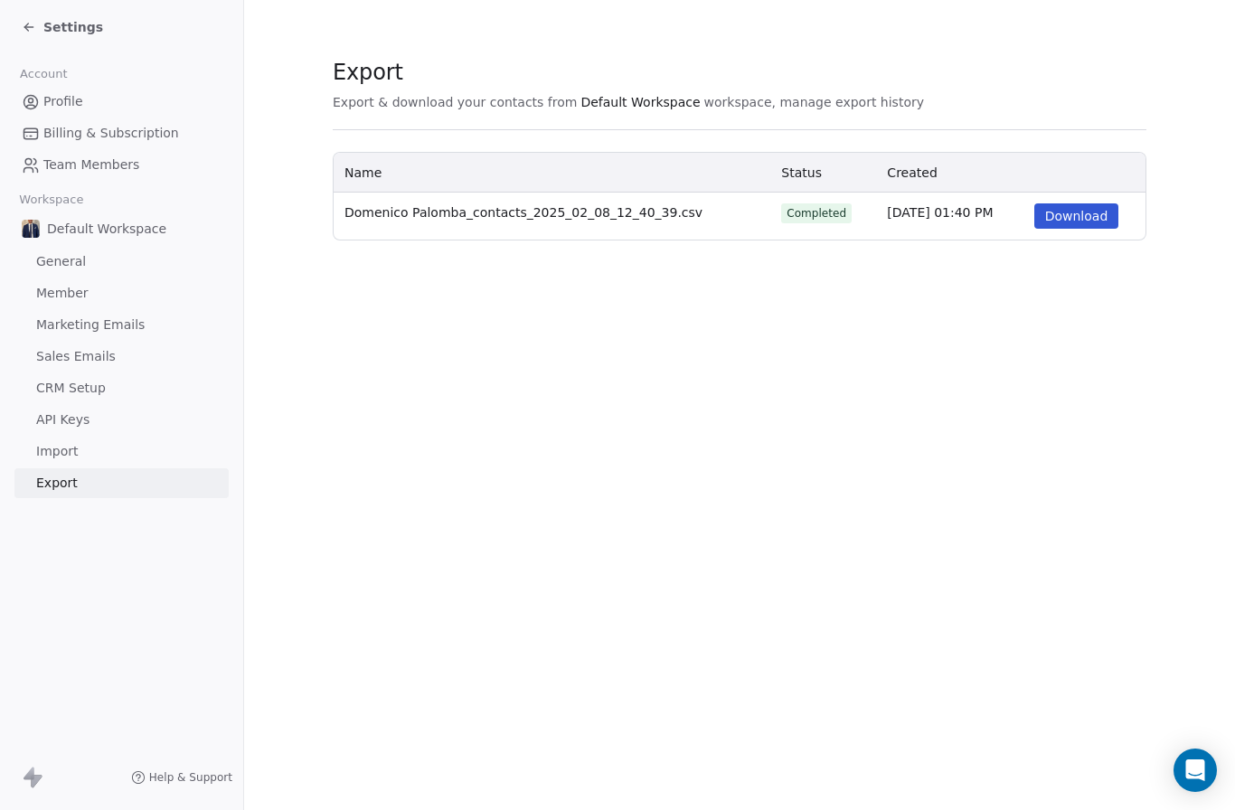
click at [67, 271] on link "General" at bounding box center [121, 262] width 214 height 30
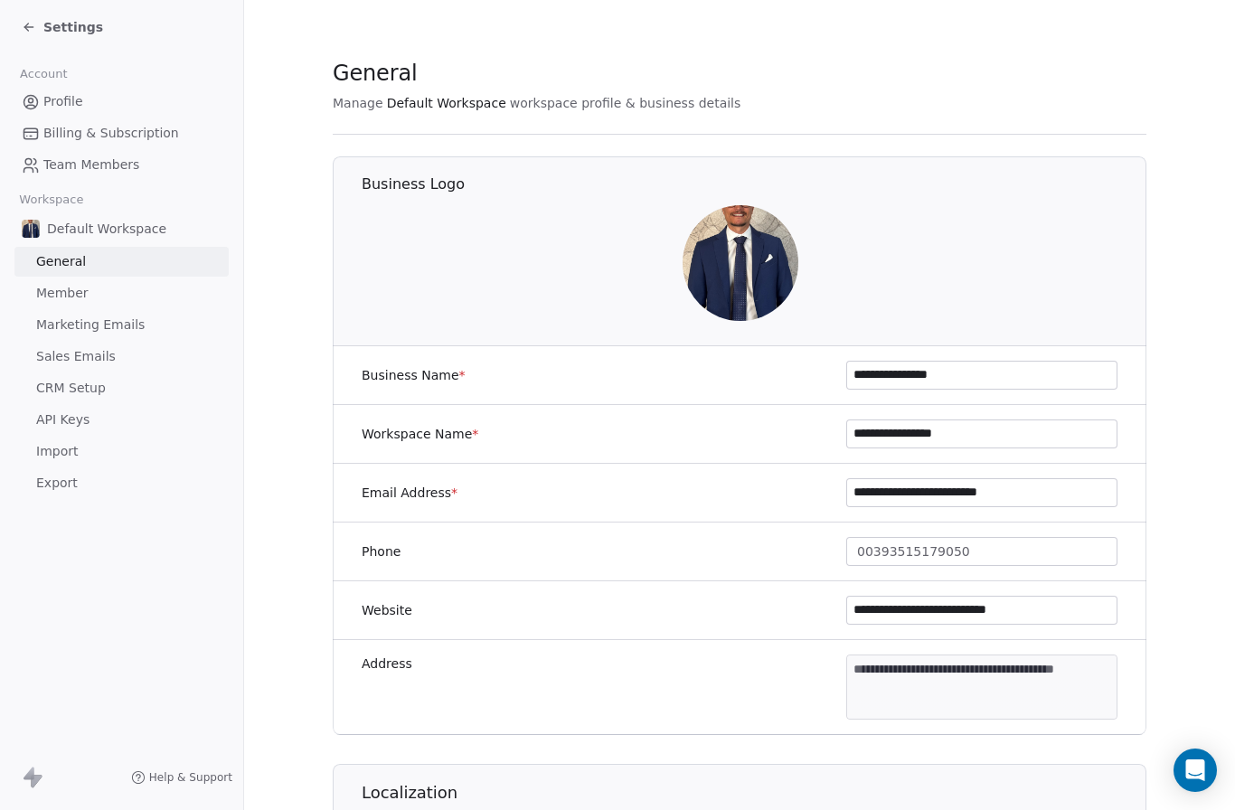
click at [68, 103] on span "Profile" at bounding box center [63, 101] width 40 height 19
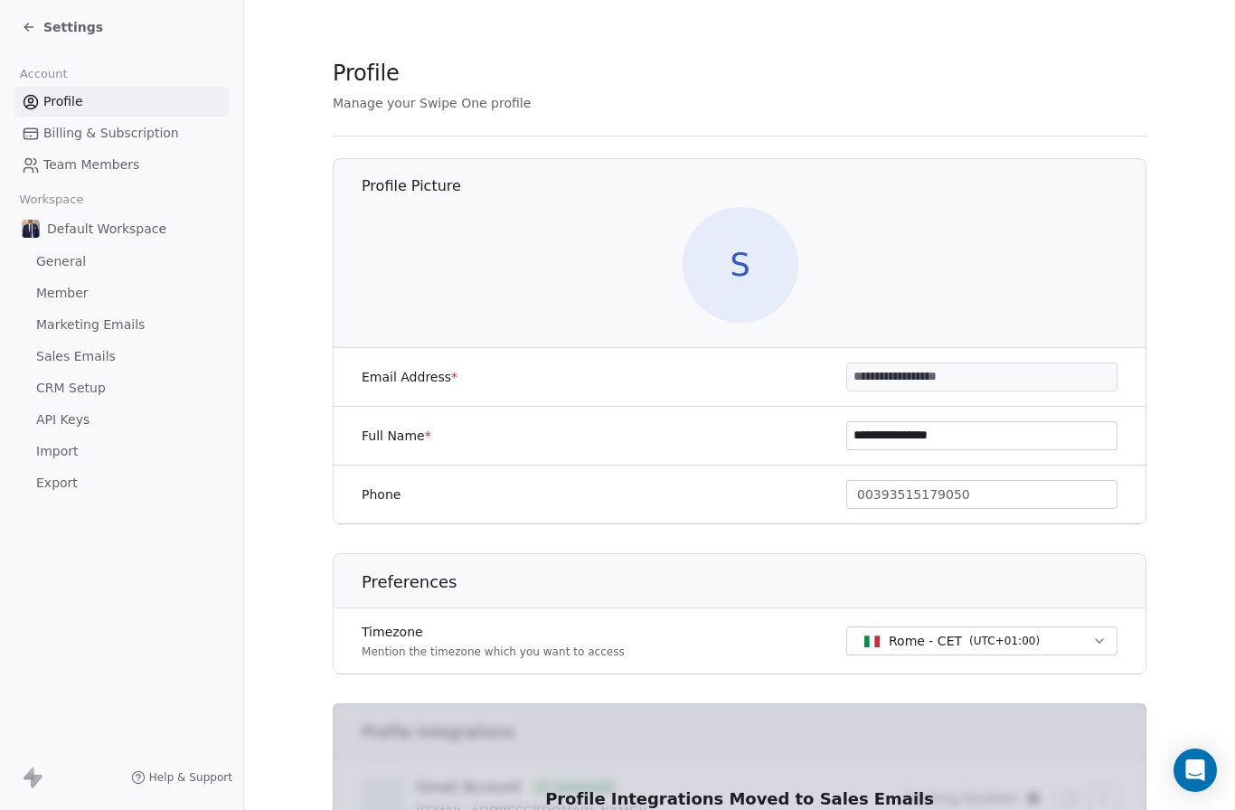
click at [81, 144] on link "Billing & Subscription" at bounding box center [121, 133] width 214 height 30
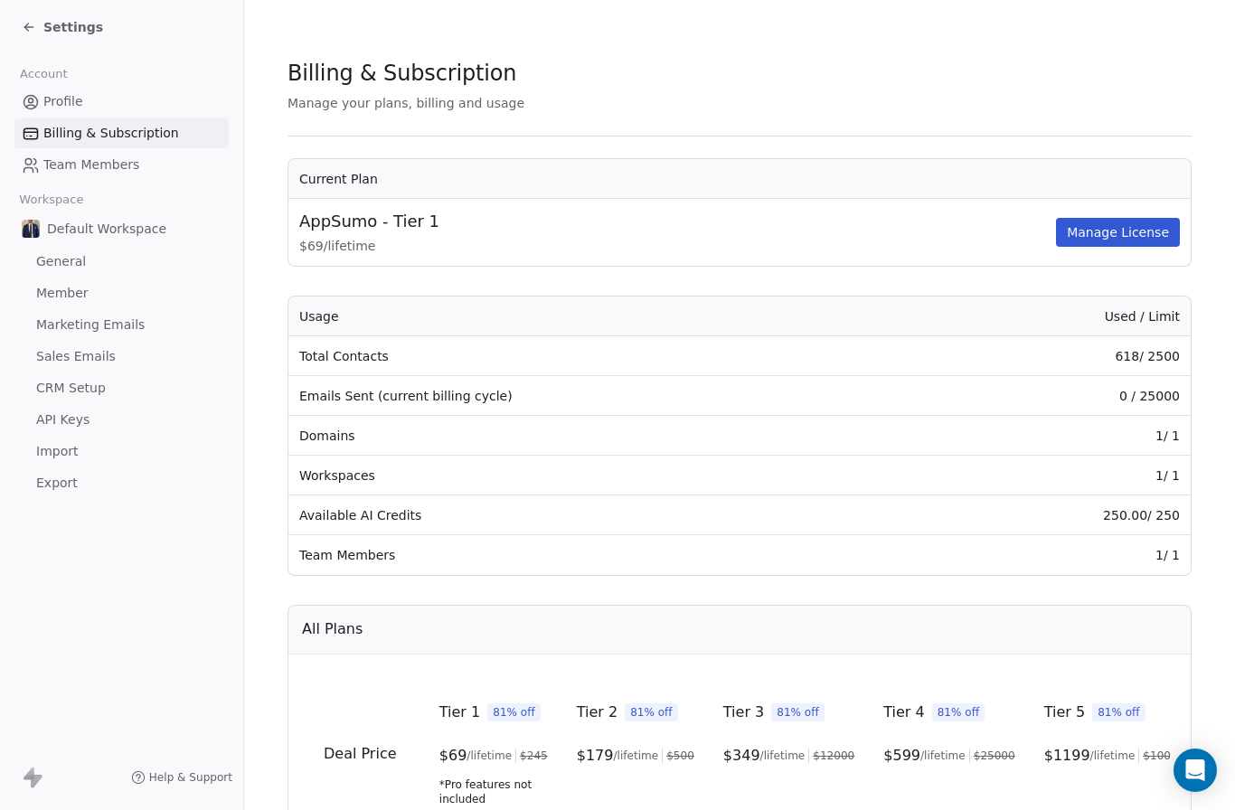
click at [82, 162] on span "Team Members" at bounding box center [91, 165] width 96 height 19
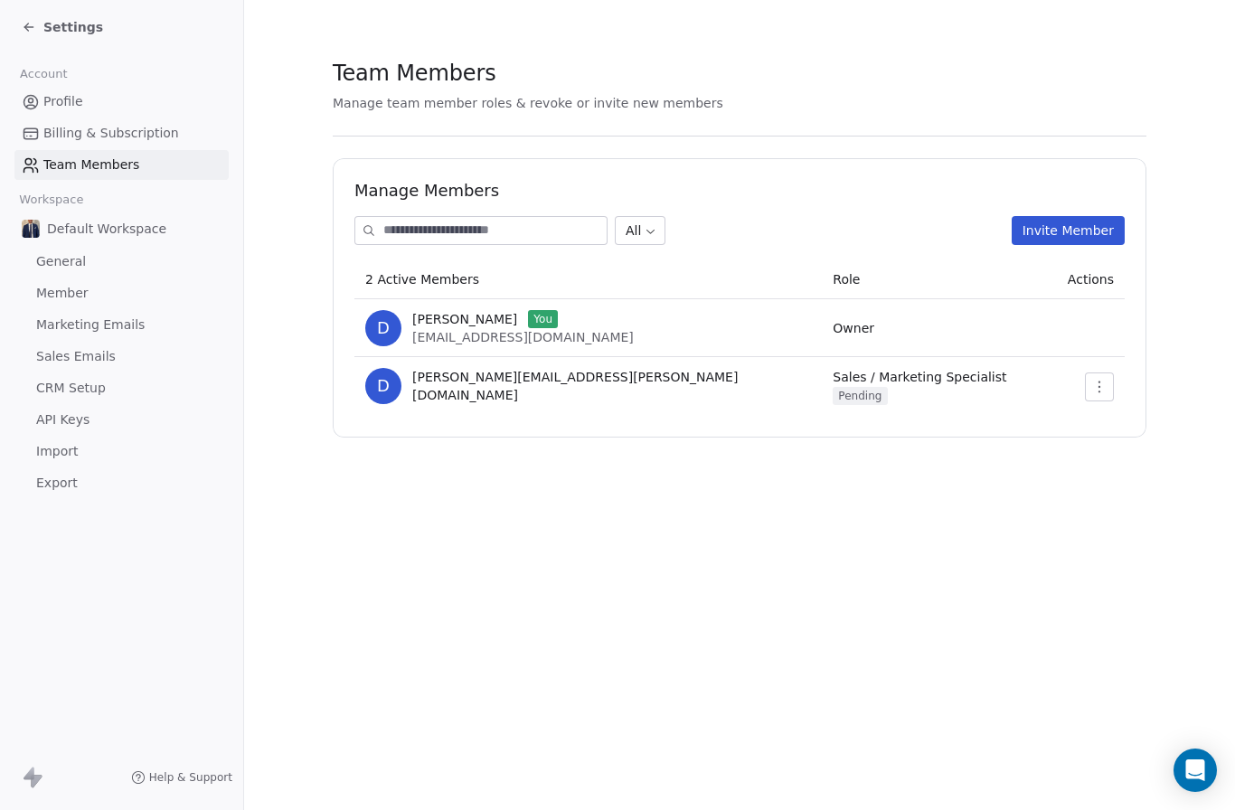
click at [61, 99] on span "Profile" at bounding box center [63, 101] width 40 height 19
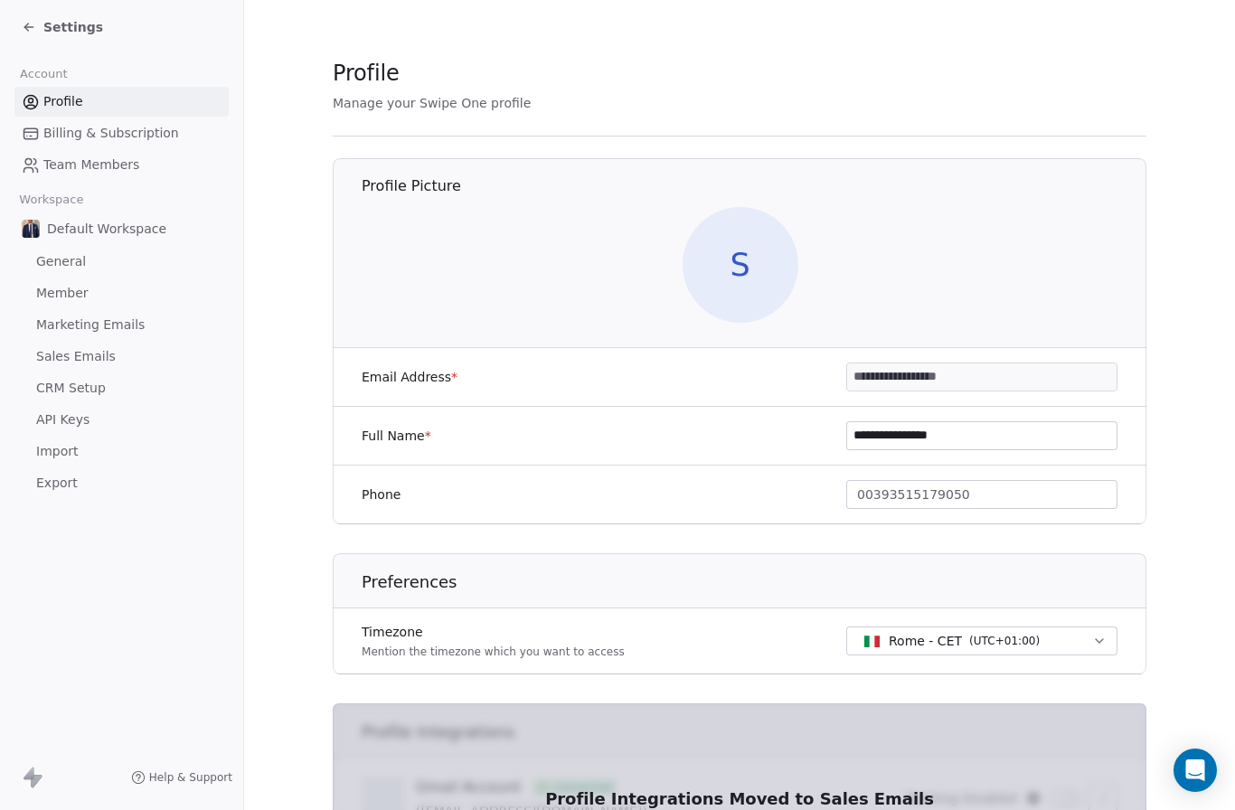
click at [40, 26] on div "Settings" at bounding box center [62, 27] width 81 height 18
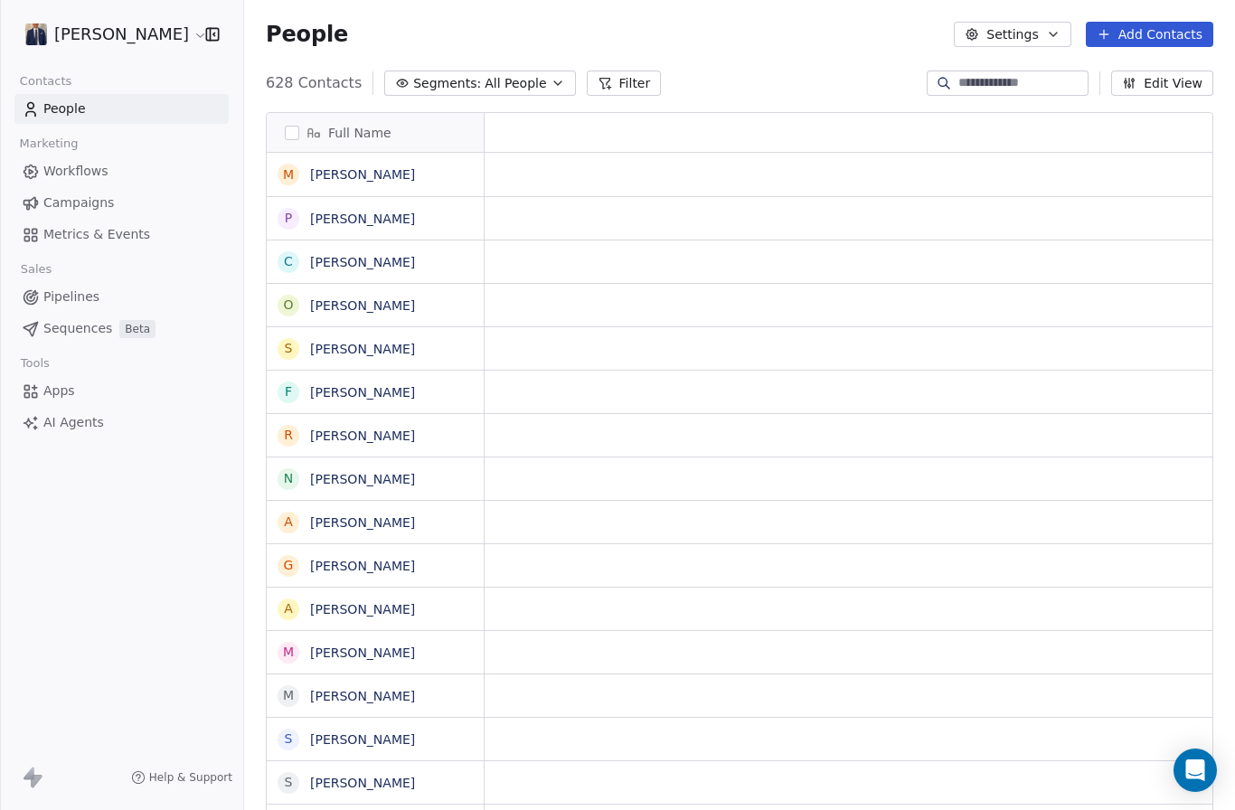
scroll to position [770, 991]
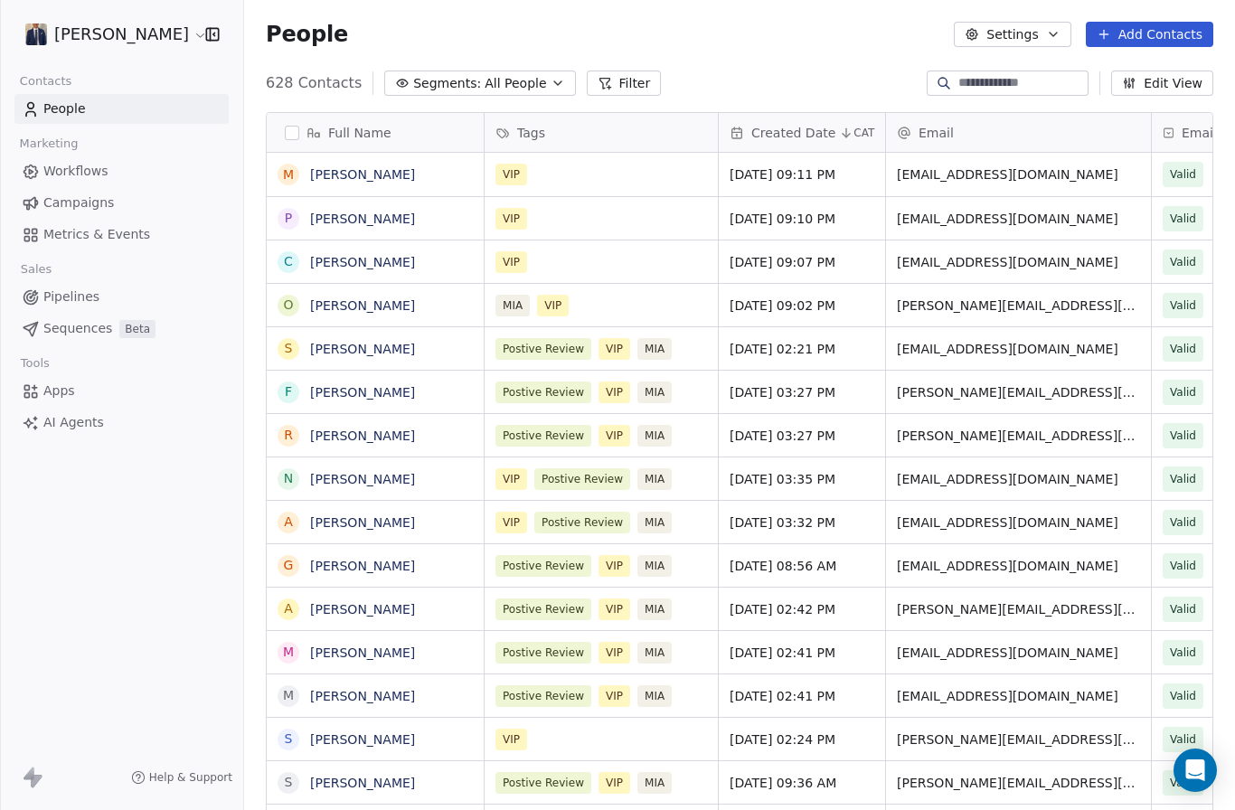
click at [137, 199] on link "Campaigns" at bounding box center [121, 203] width 214 height 30
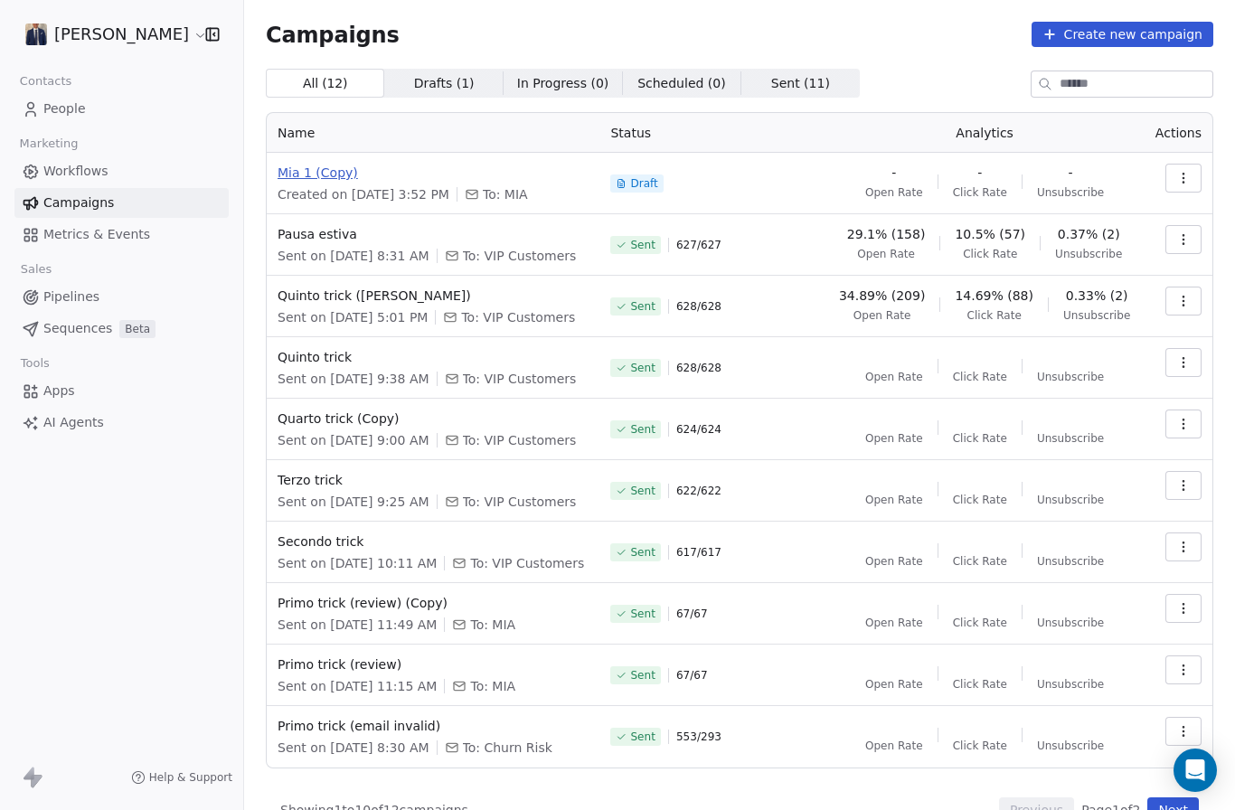
click at [329, 165] on span "Mia 1 (Copy)" at bounding box center [433, 173] width 311 height 18
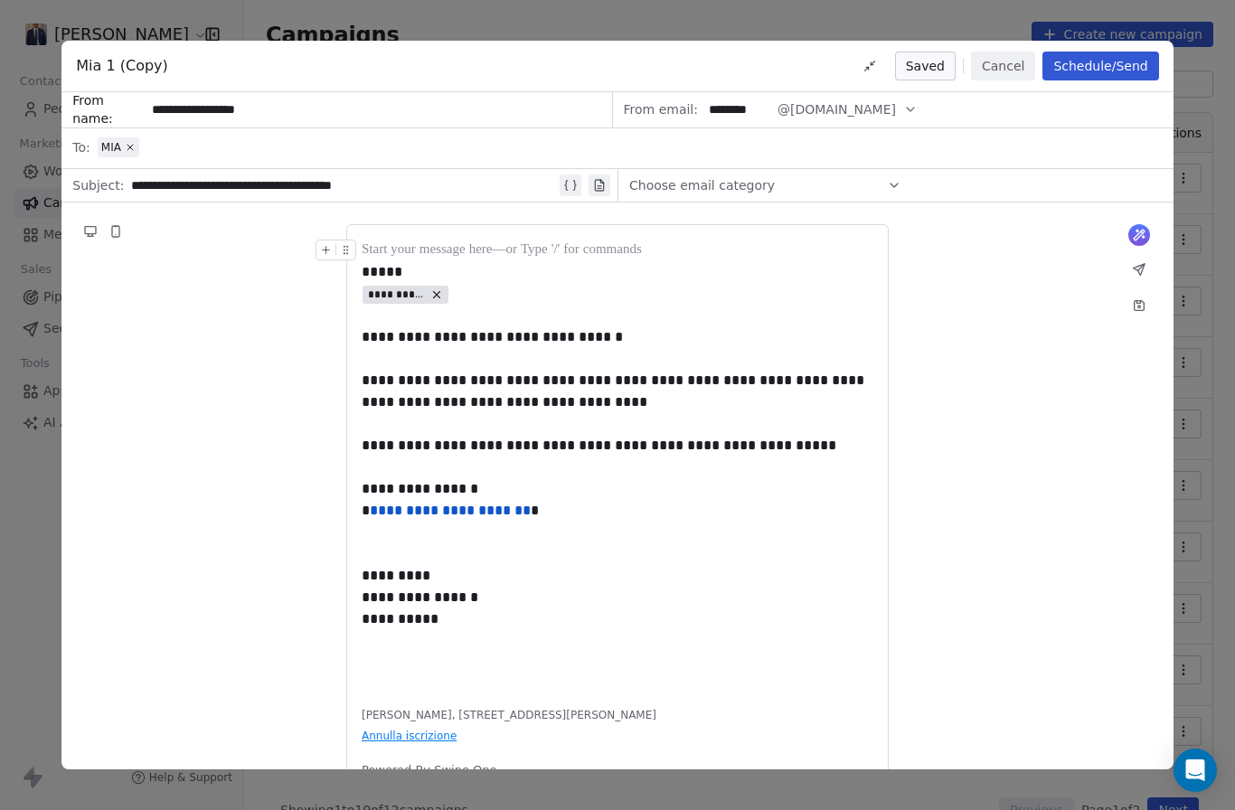
click at [158, 175] on div "**********" at bounding box center [343, 186] width 425 height 22
click at [320, 175] on div "**********" at bounding box center [343, 186] width 425 height 22
click at [445, 175] on div "**********" at bounding box center [343, 186] width 425 height 22
click at [195, 175] on div "**********" at bounding box center [343, 186] width 425 height 22
click at [737, 176] on span "Choose email category" at bounding box center [702, 185] width 146 height 18
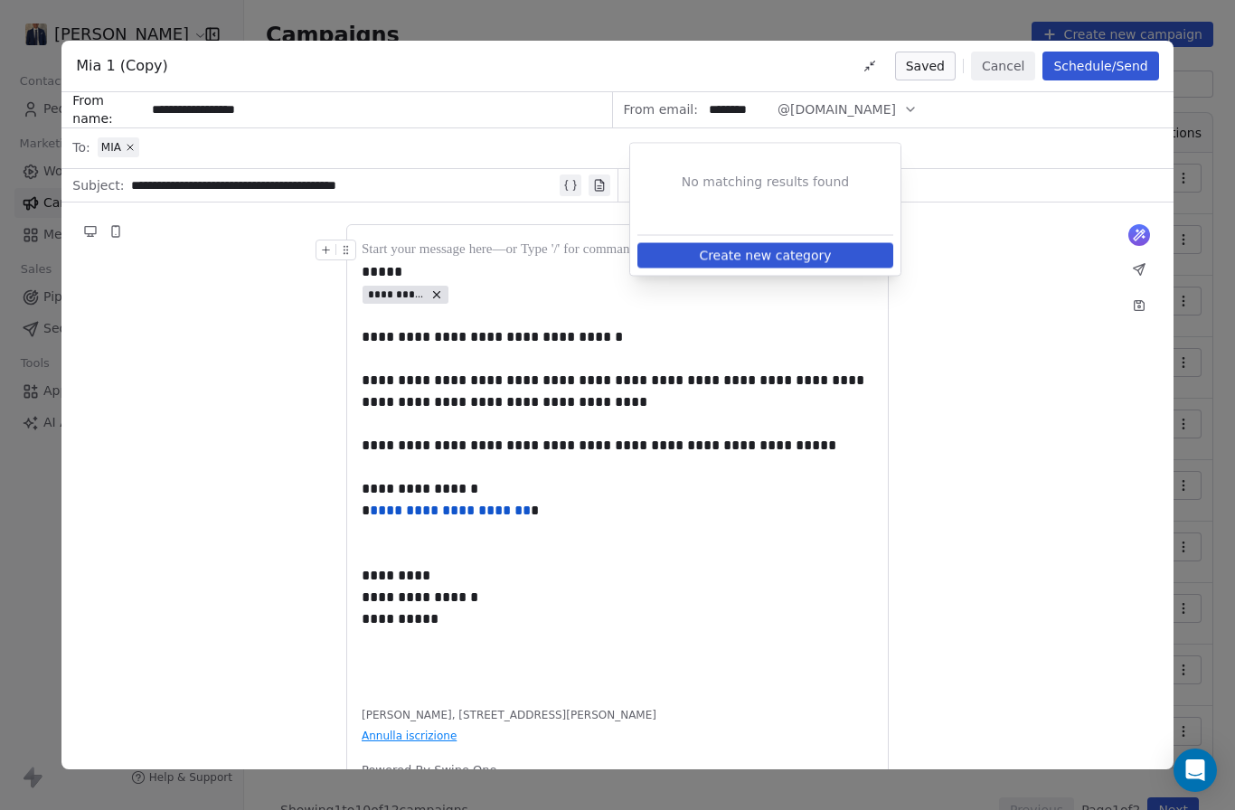
click at [737, 176] on span "Choose email category" at bounding box center [702, 185] width 146 height 18
click at [742, 565] on div "*********" at bounding box center [618, 576] width 512 height 22
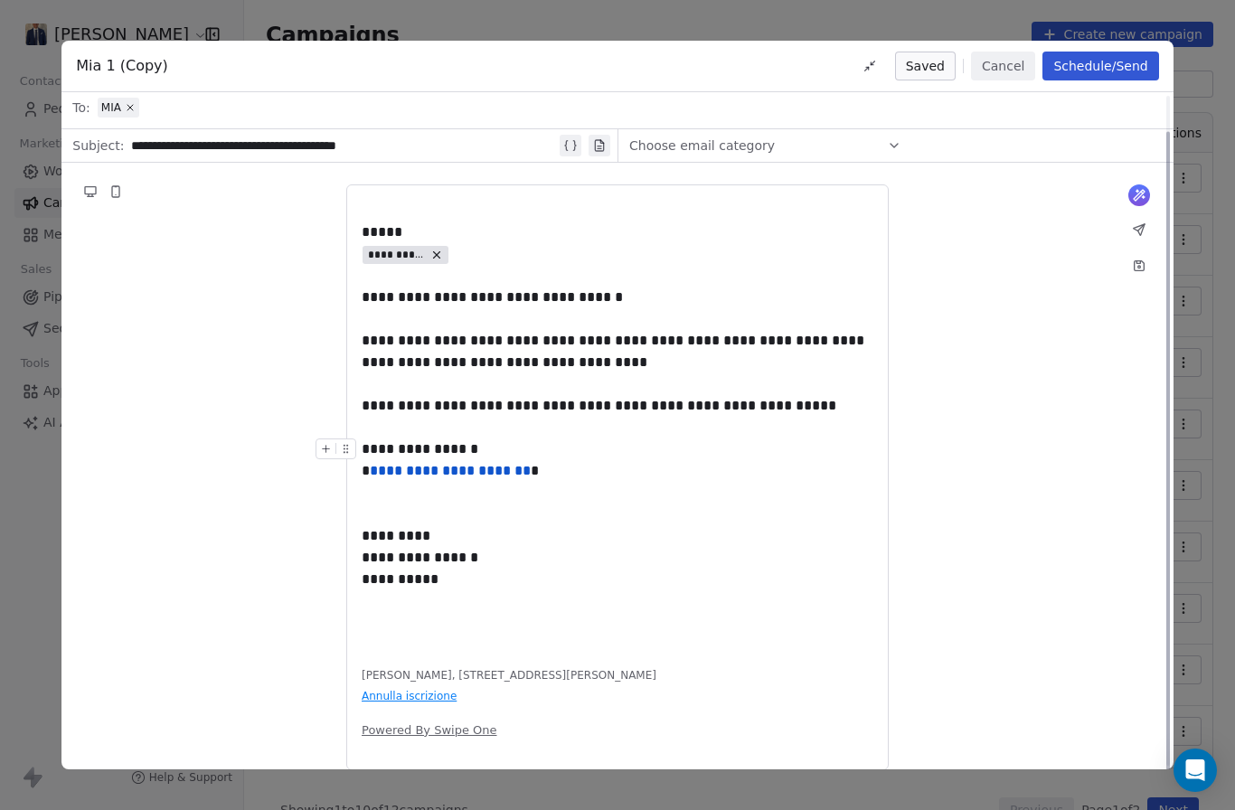
scroll to position [38, 0]
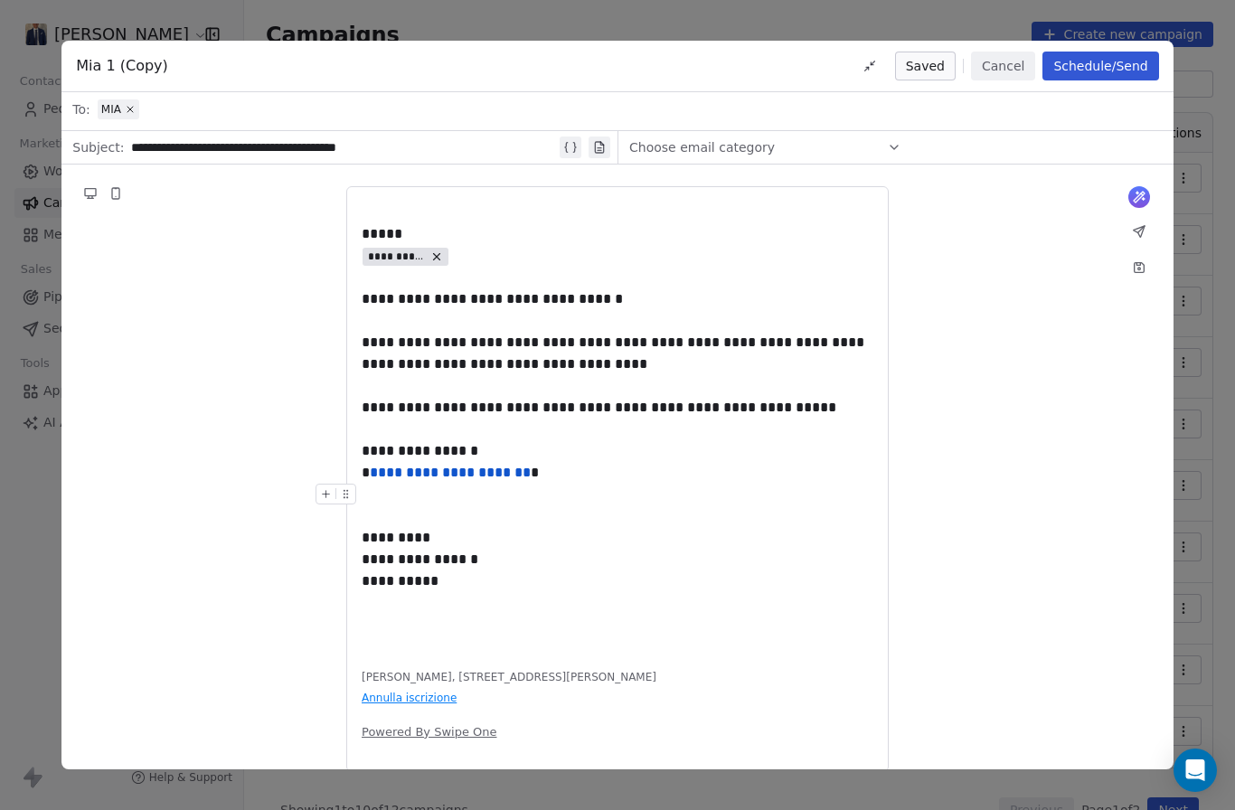
click at [562, 484] on div at bounding box center [618, 505] width 512 height 43
click at [501, 484] on div at bounding box center [618, 505] width 512 height 43
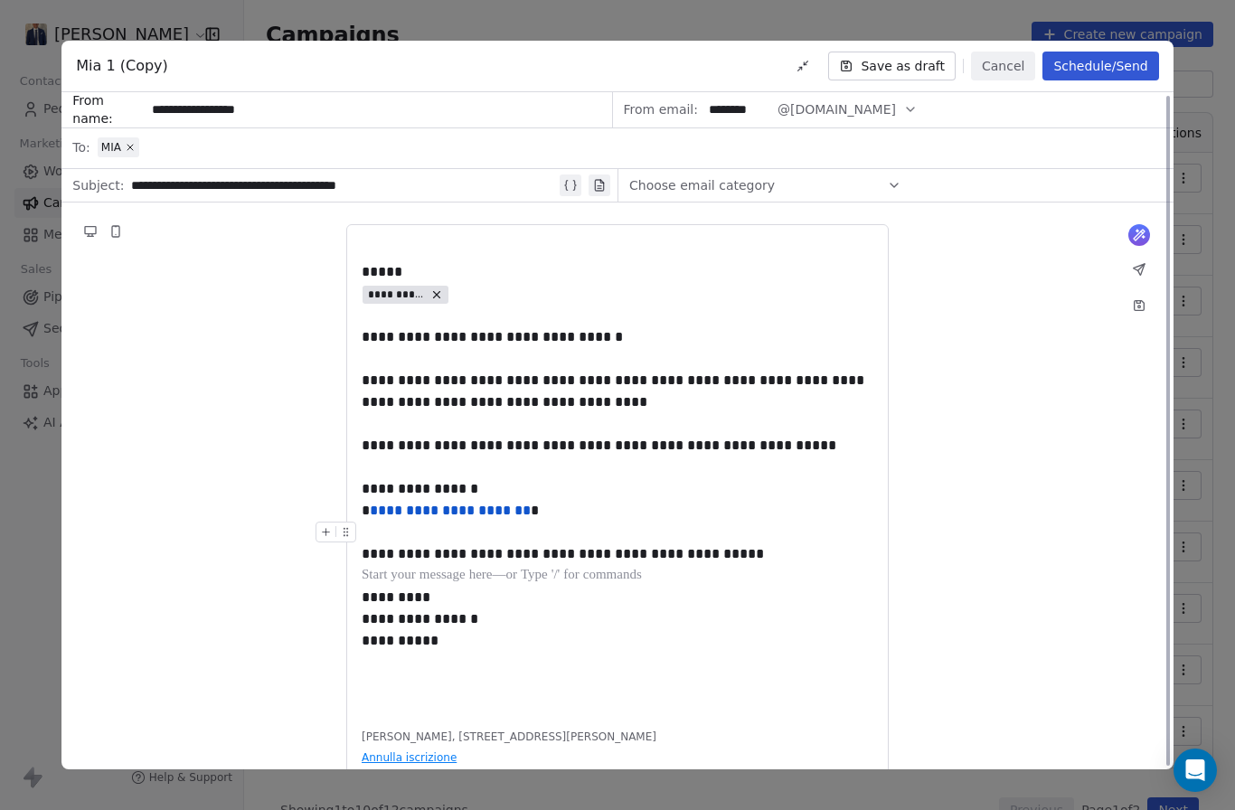
scroll to position [0, 0]
click at [1079, 52] on button "Schedule/Send" at bounding box center [1101, 66] width 116 height 29
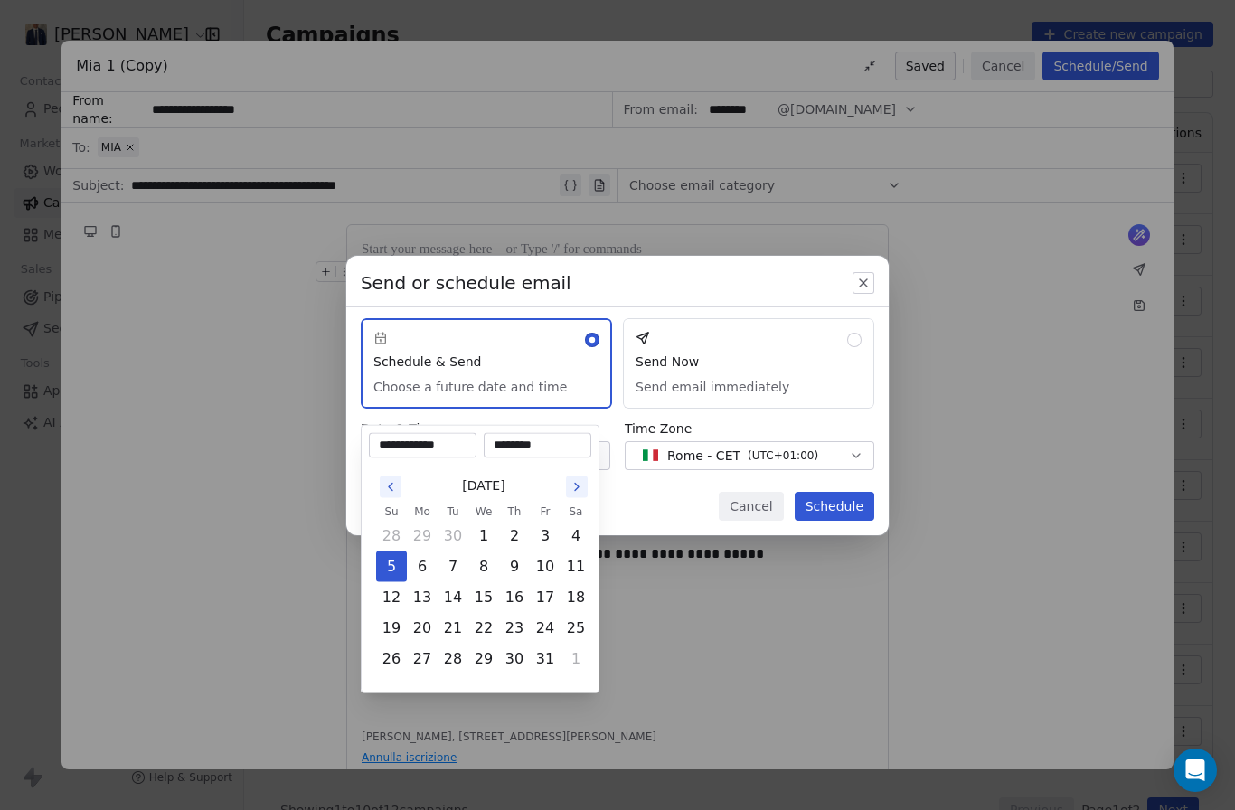
click at [530, 457] on body "Domenico Palomba Contacts People Marketing Workflows Campaigns Metrics & Events…" at bounding box center [617, 405] width 1235 height 810
click at [418, 575] on button "6" at bounding box center [422, 567] width 29 height 29
type input "**********"
click at [520, 444] on input "********" at bounding box center [537, 446] width 100 height 18
click at [499, 444] on input "********" at bounding box center [537, 446] width 100 height 18
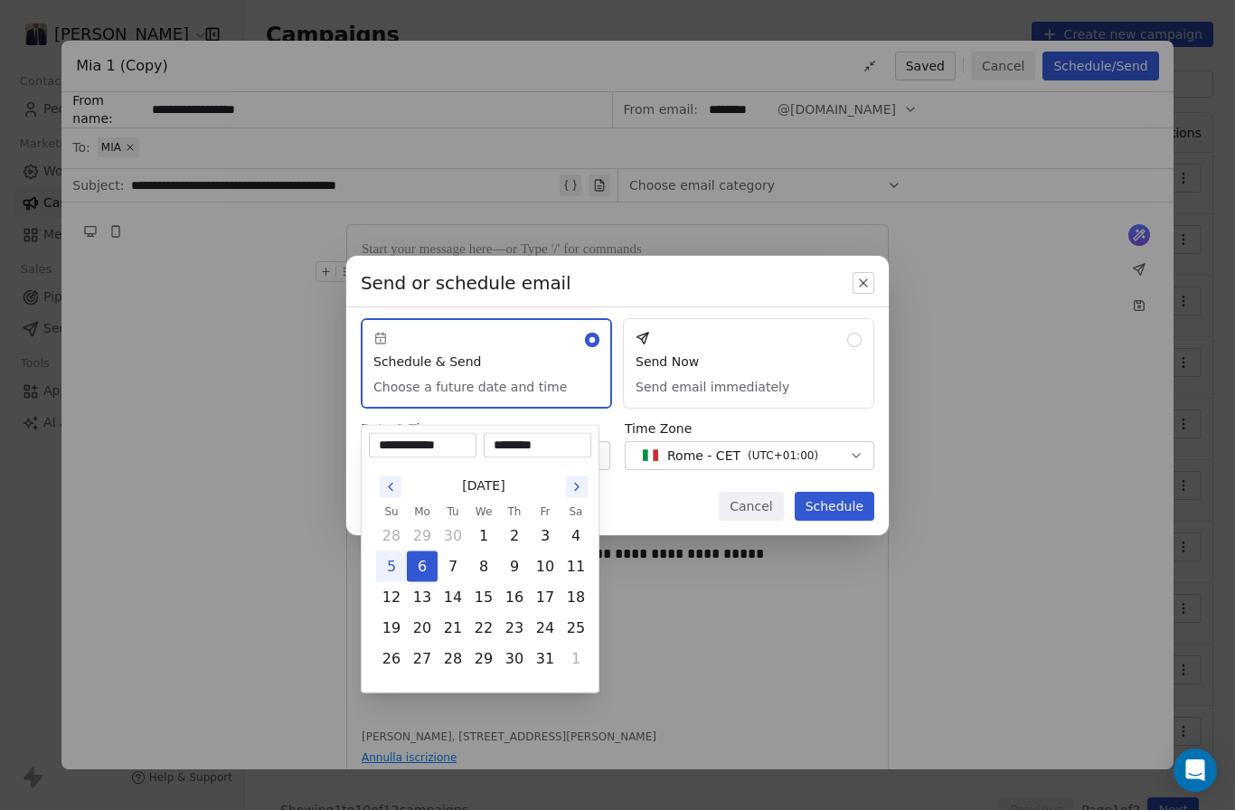
click at [510, 444] on input "********" at bounding box center [537, 446] width 100 height 18
type input "********"
click at [828, 497] on div "Send or schedule email Schedule & Send Choose a future date and time Send Now S…" at bounding box center [617, 405] width 1235 height 357
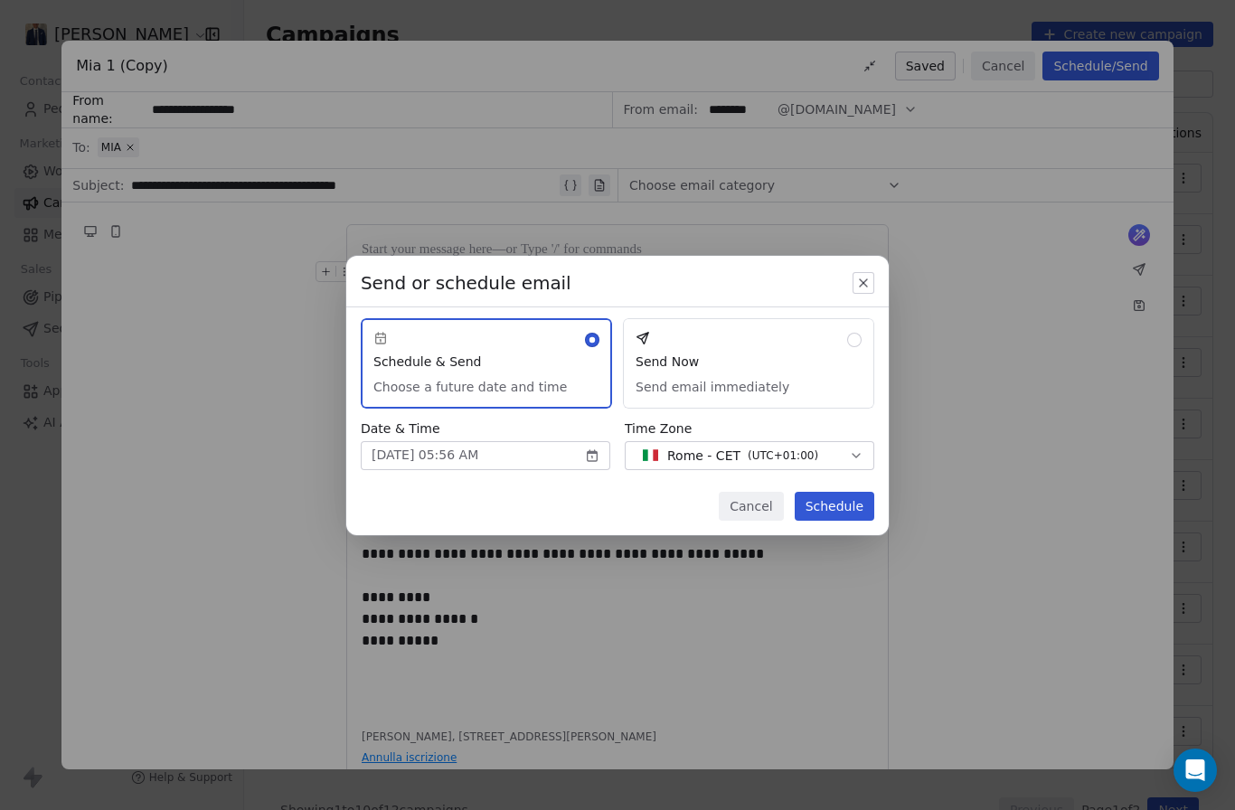
click at [836, 513] on button "Schedule" at bounding box center [835, 506] width 80 height 29
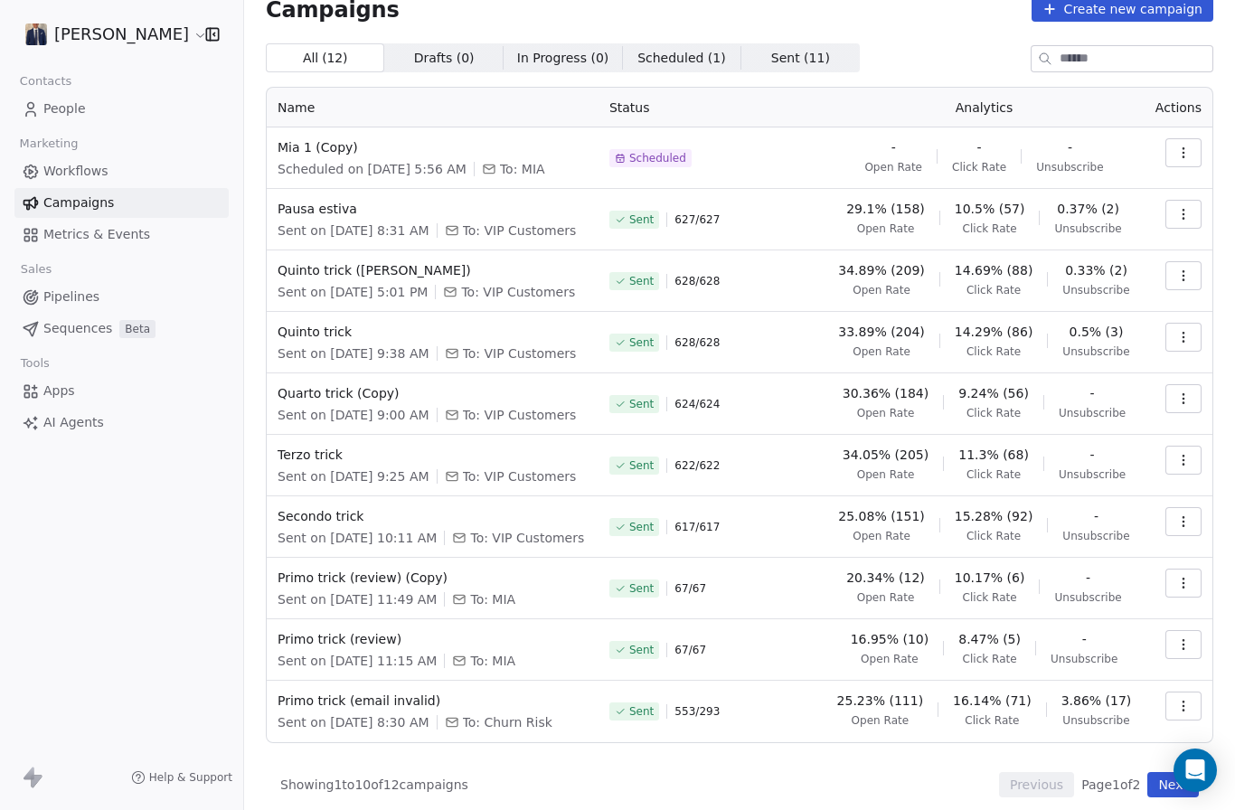
scroll to position [24, 0]
click at [395, 588] on span "Primo trick (review) (Copy)" at bounding box center [433, 579] width 310 height 18
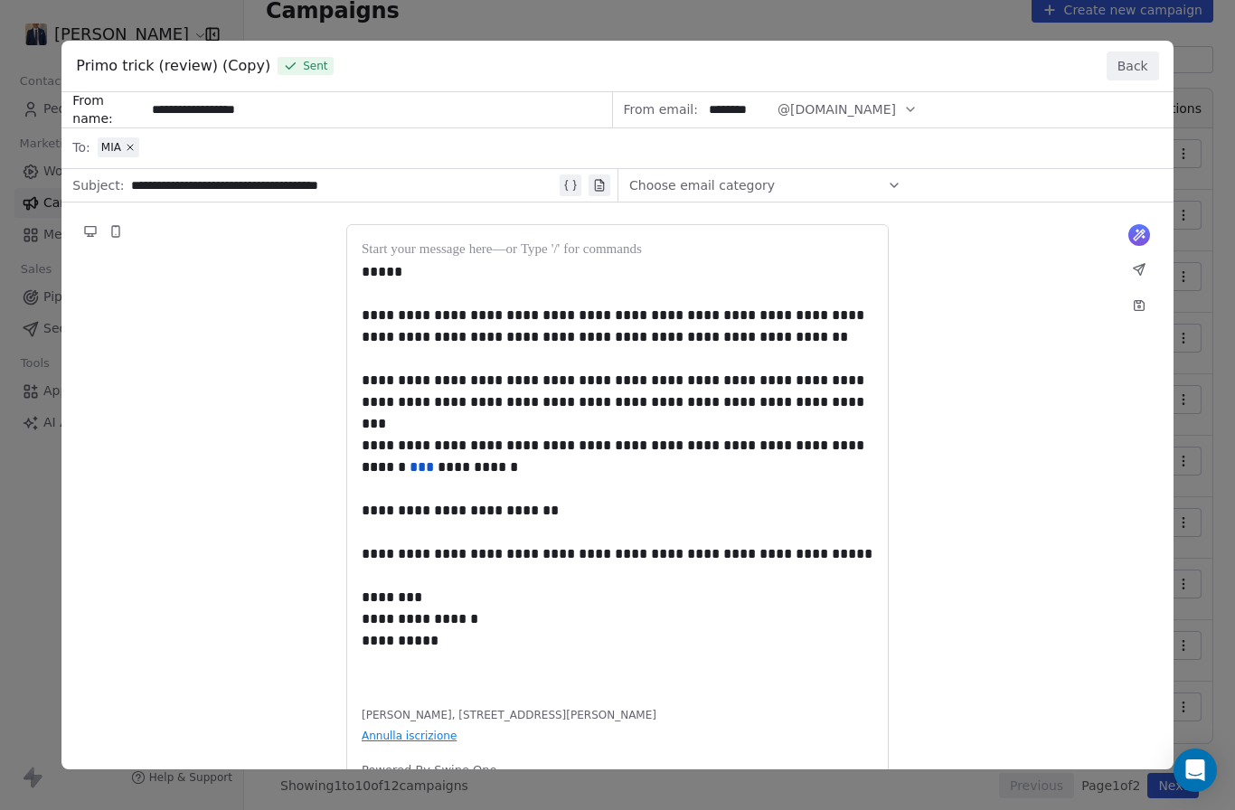
click at [1130, 52] on button "Back" at bounding box center [1133, 66] width 52 height 29
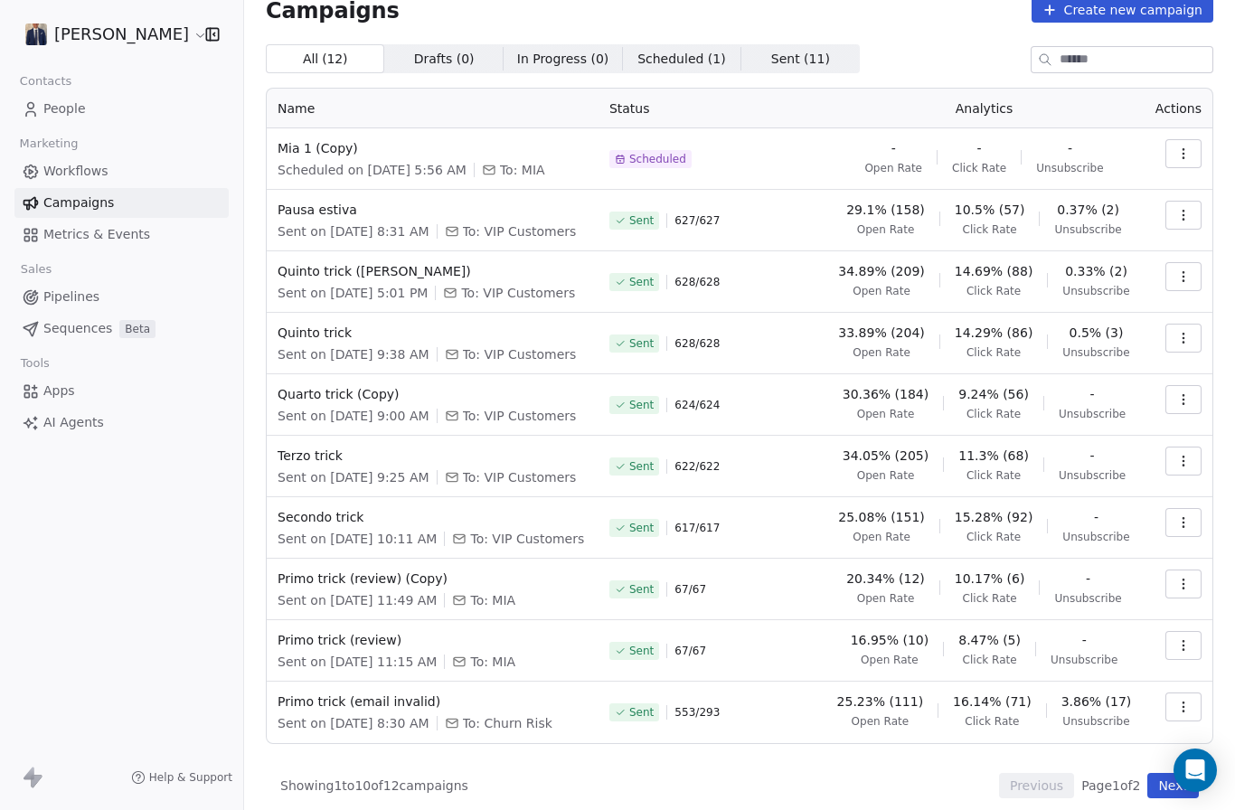
scroll to position [64, 0]
click at [364, 699] on span "Primo trick (email invalid)" at bounding box center [433, 702] width 310 height 18
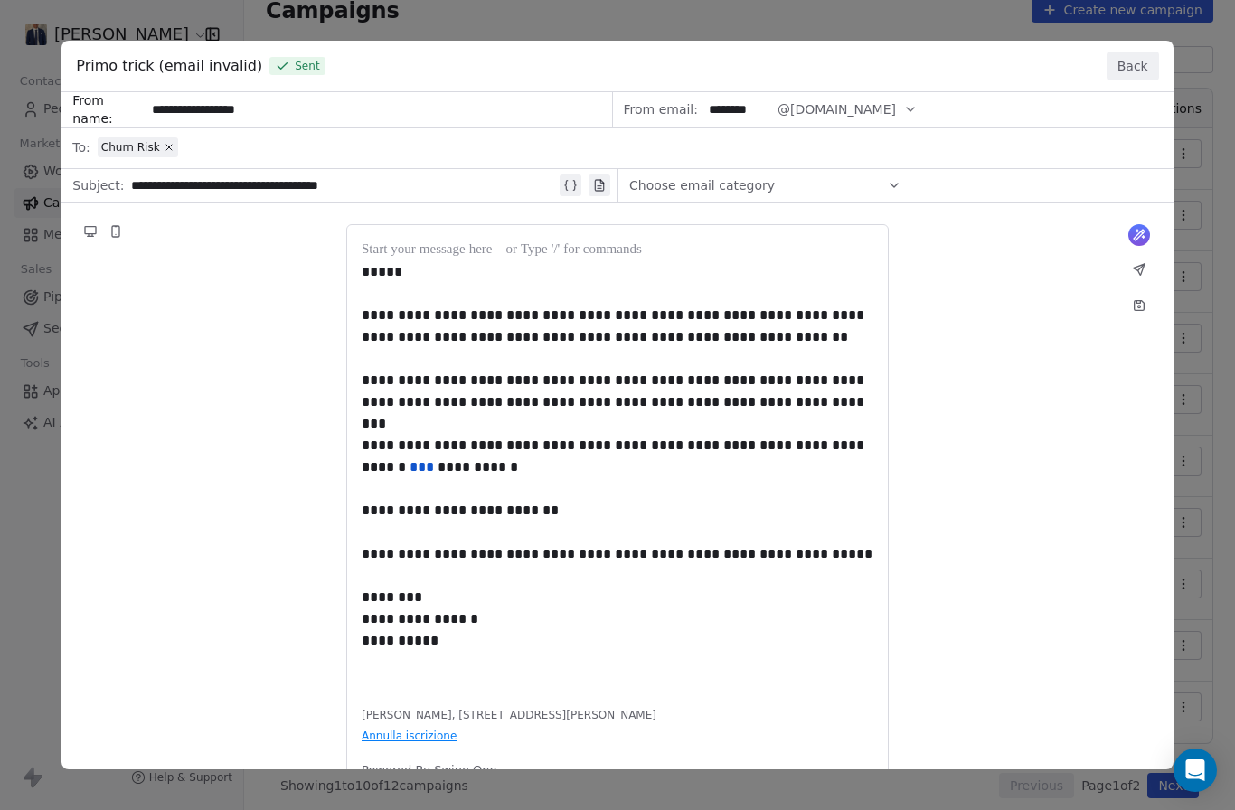
click at [1140, 52] on button "Back" at bounding box center [1133, 66] width 52 height 29
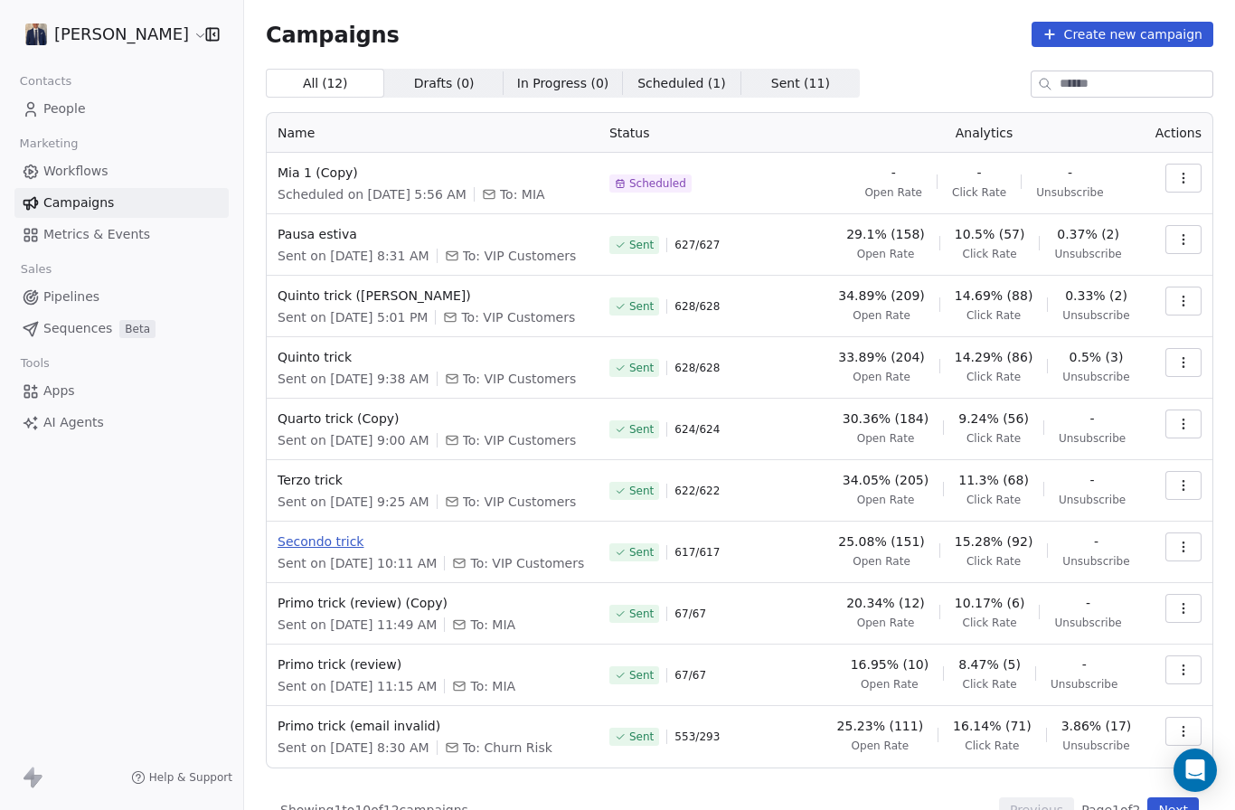
scroll to position [0, 0]
click at [358, 533] on span "Secondo trick" at bounding box center [433, 542] width 310 height 18
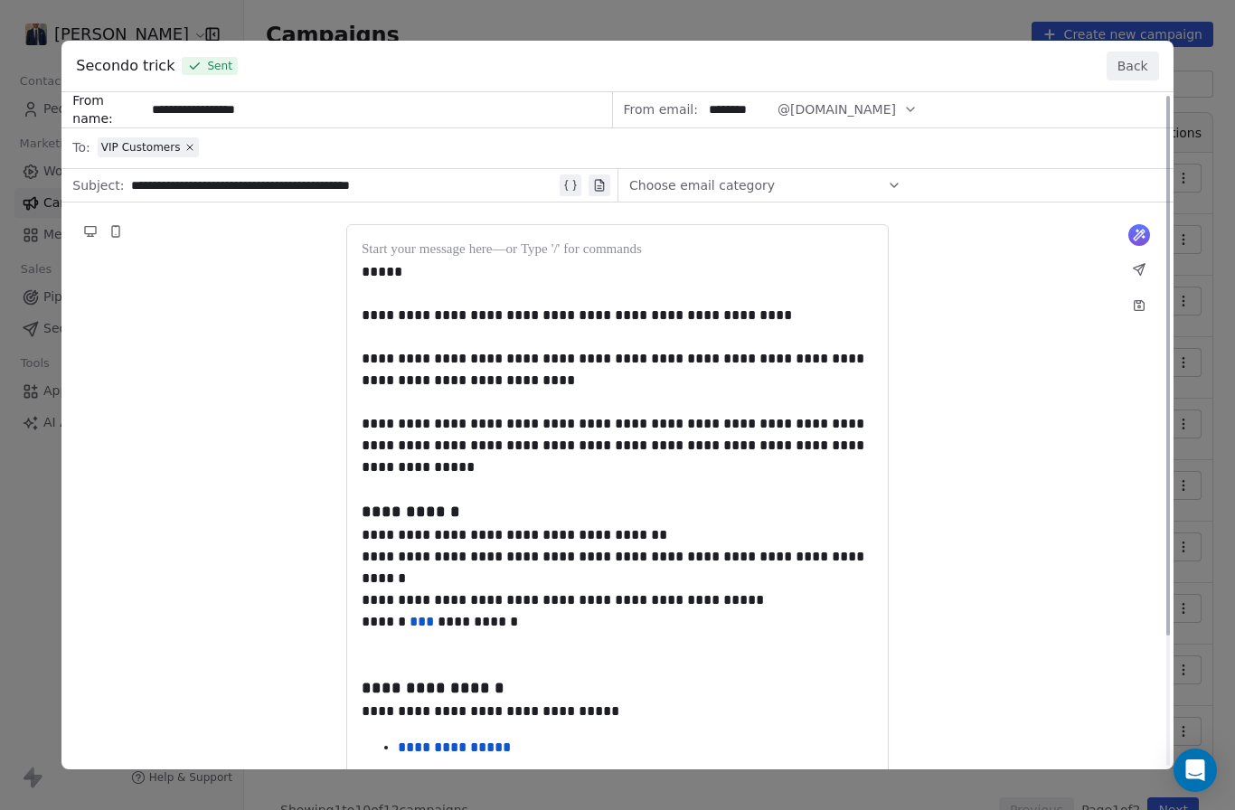
click at [1139, 52] on button "Back" at bounding box center [1133, 66] width 52 height 29
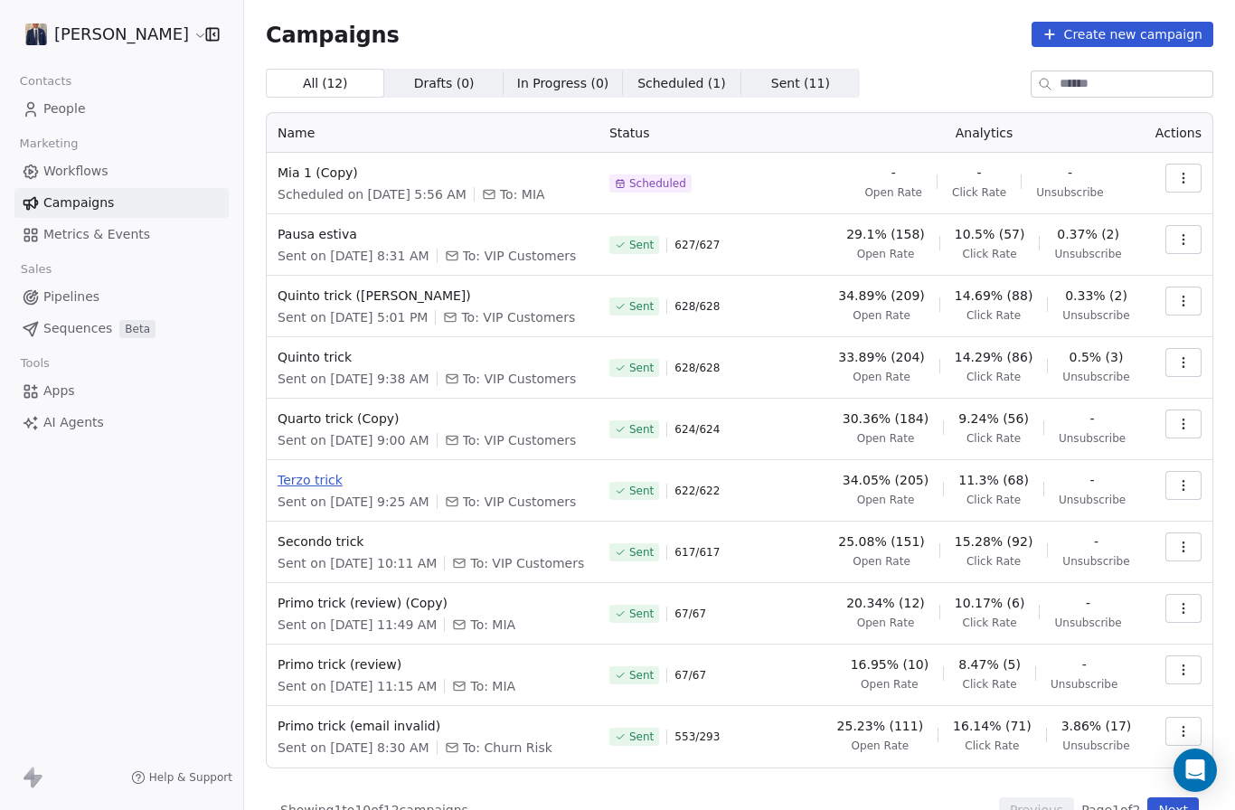
click at [307, 471] on span "Terzo trick" at bounding box center [433, 480] width 310 height 18
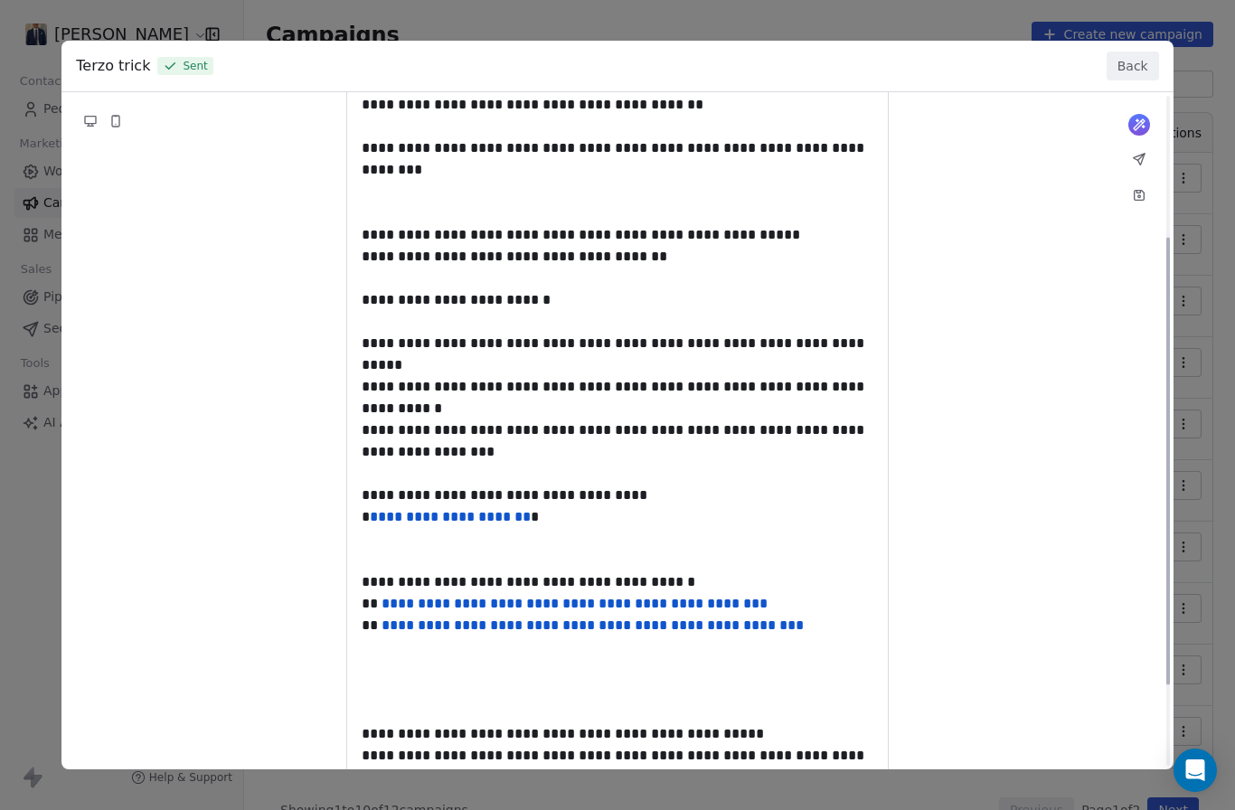
scroll to position [252, 0]
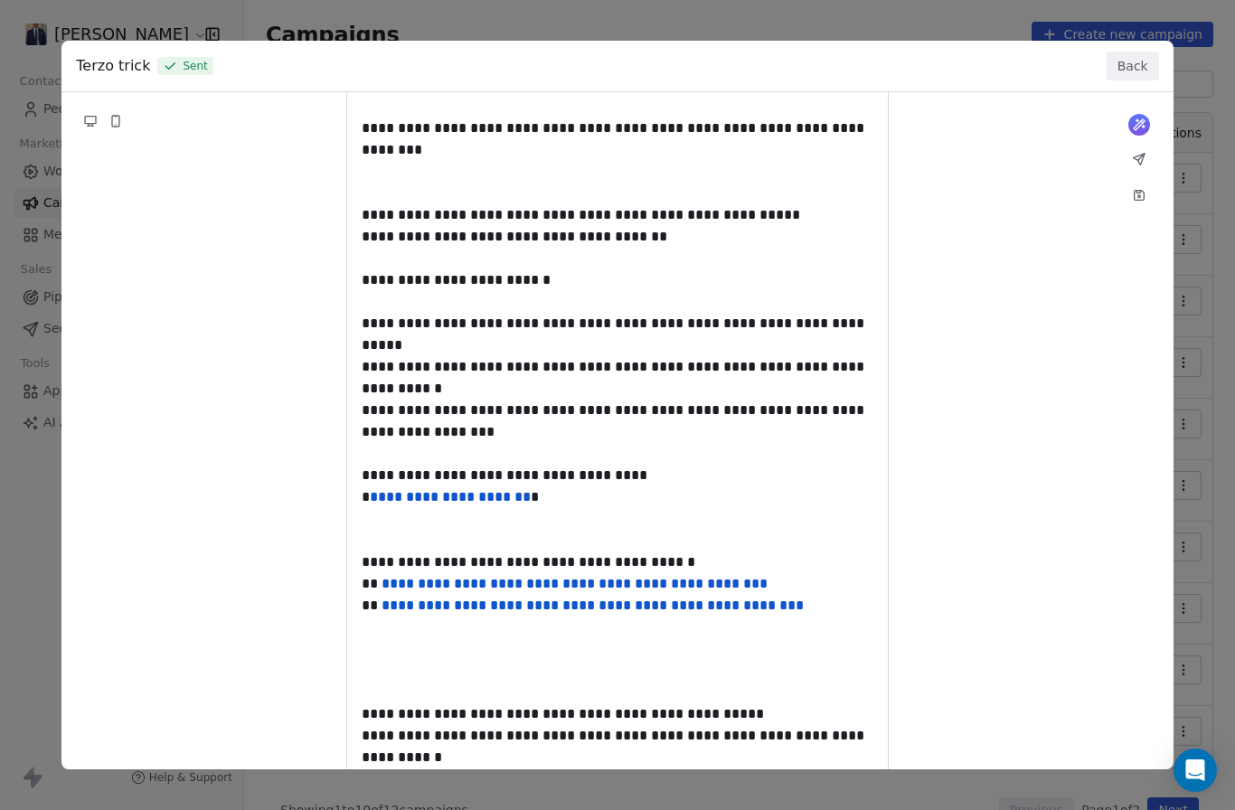
click at [1148, 52] on button "Back" at bounding box center [1133, 66] width 52 height 29
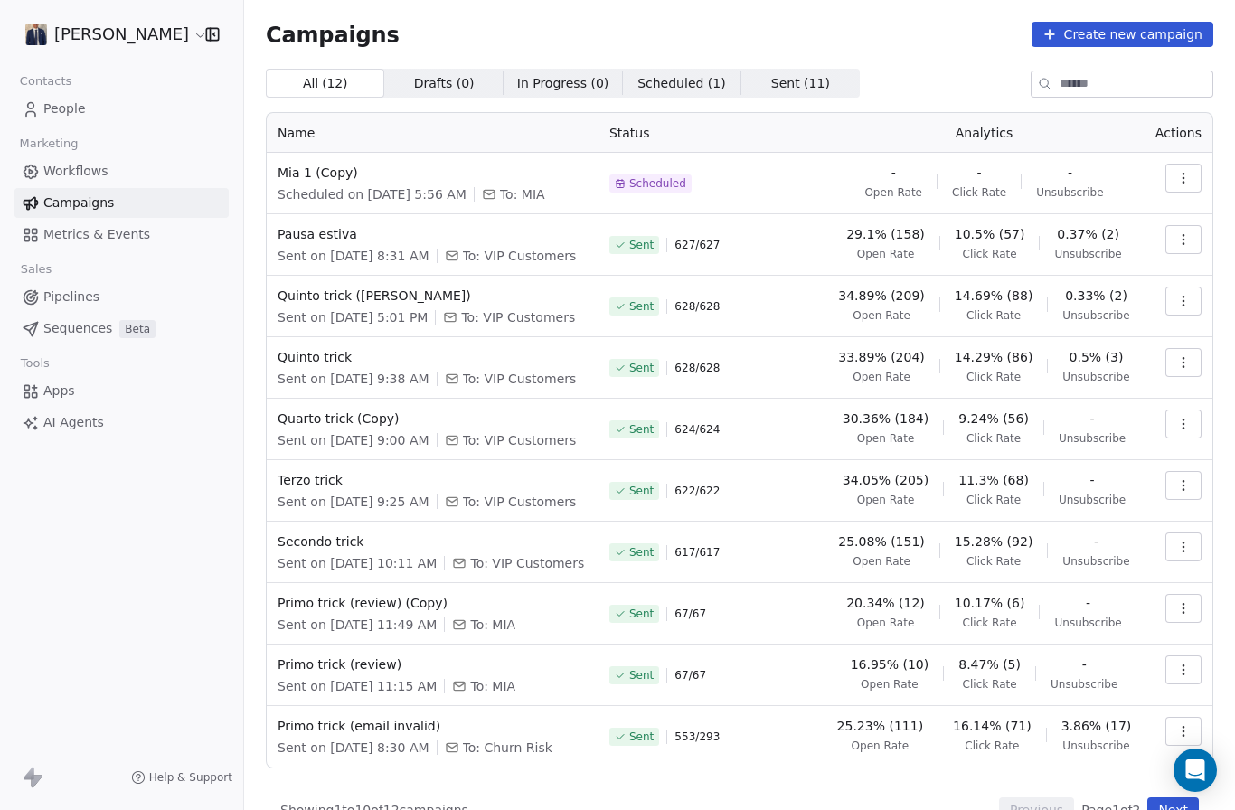
scroll to position [0, 0]
click at [817, 85] on span "Sent ( 11 ) Sent ( 11 )" at bounding box center [801, 83] width 118 height 29
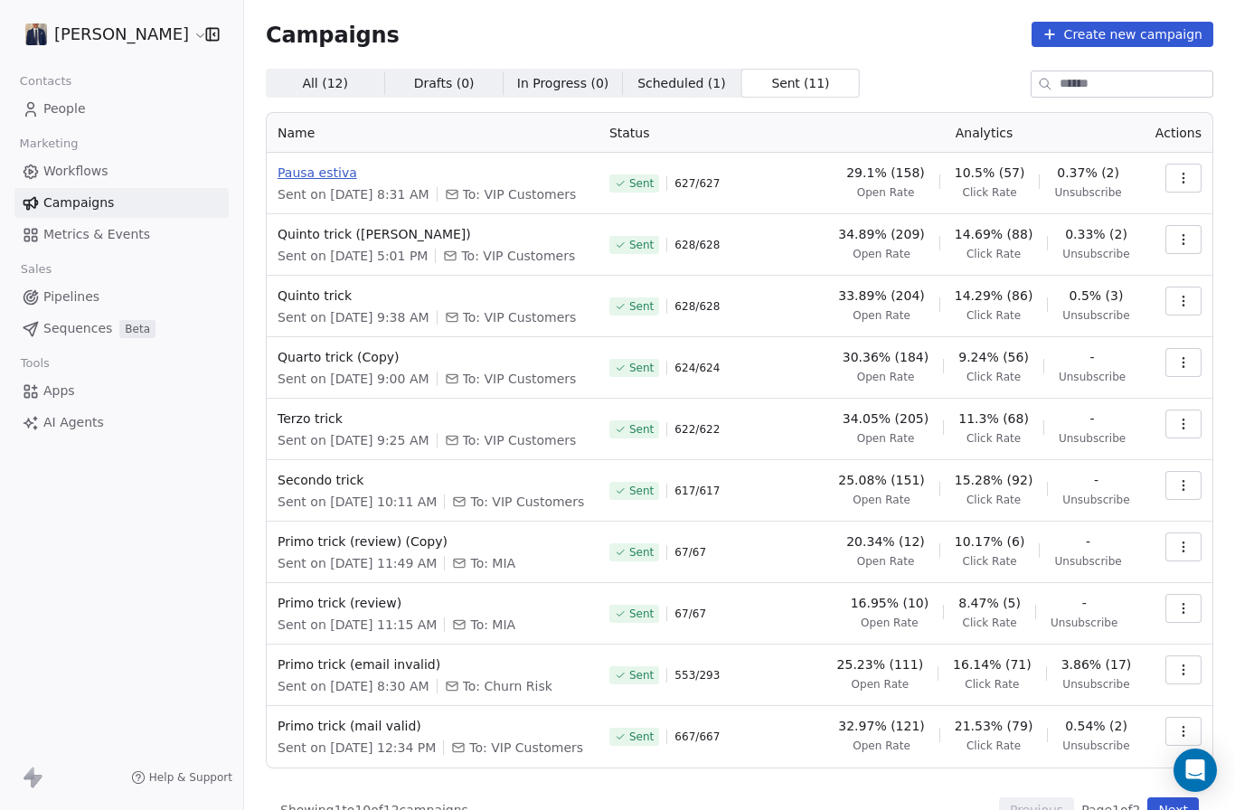
click at [332, 179] on span "Pausa estiva" at bounding box center [433, 173] width 310 height 18
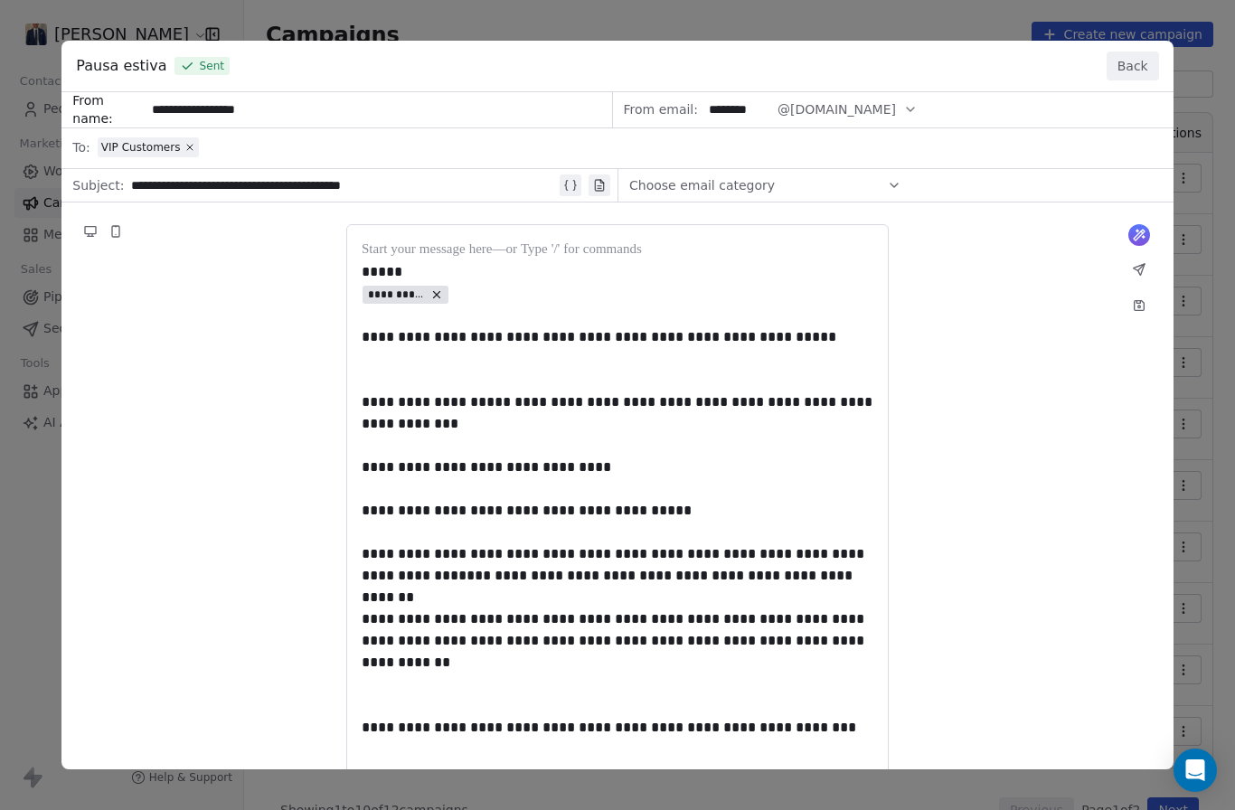
click at [1133, 52] on button "Back" at bounding box center [1133, 66] width 52 height 29
